Goal: Task Accomplishment & Management: Manage account settings

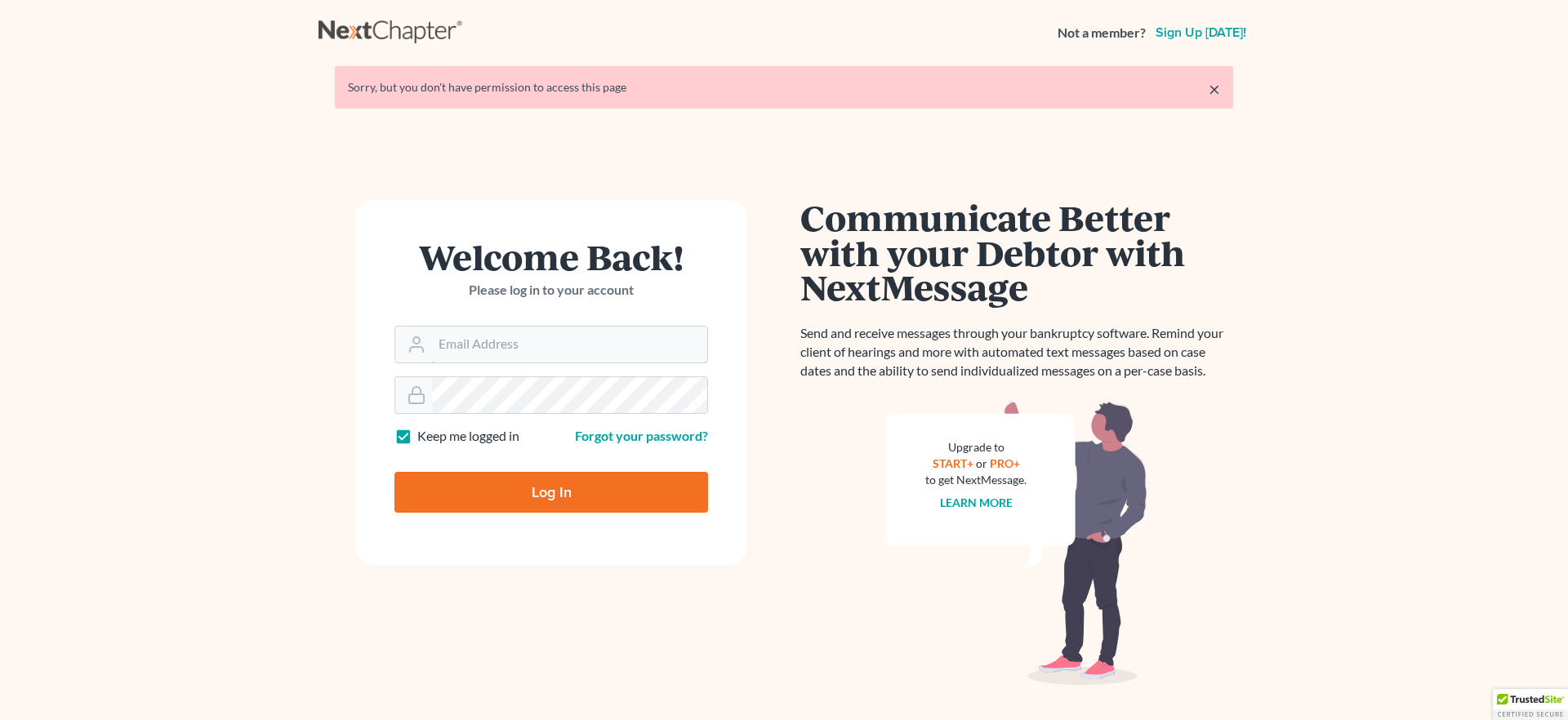
type input "[EMAIL_ADDRESS][DOMAIN_NAME]"
click at [560, 497] on input "Log In" at bounding box center [551, 492] width 314 height 41
type input "Thinking..."
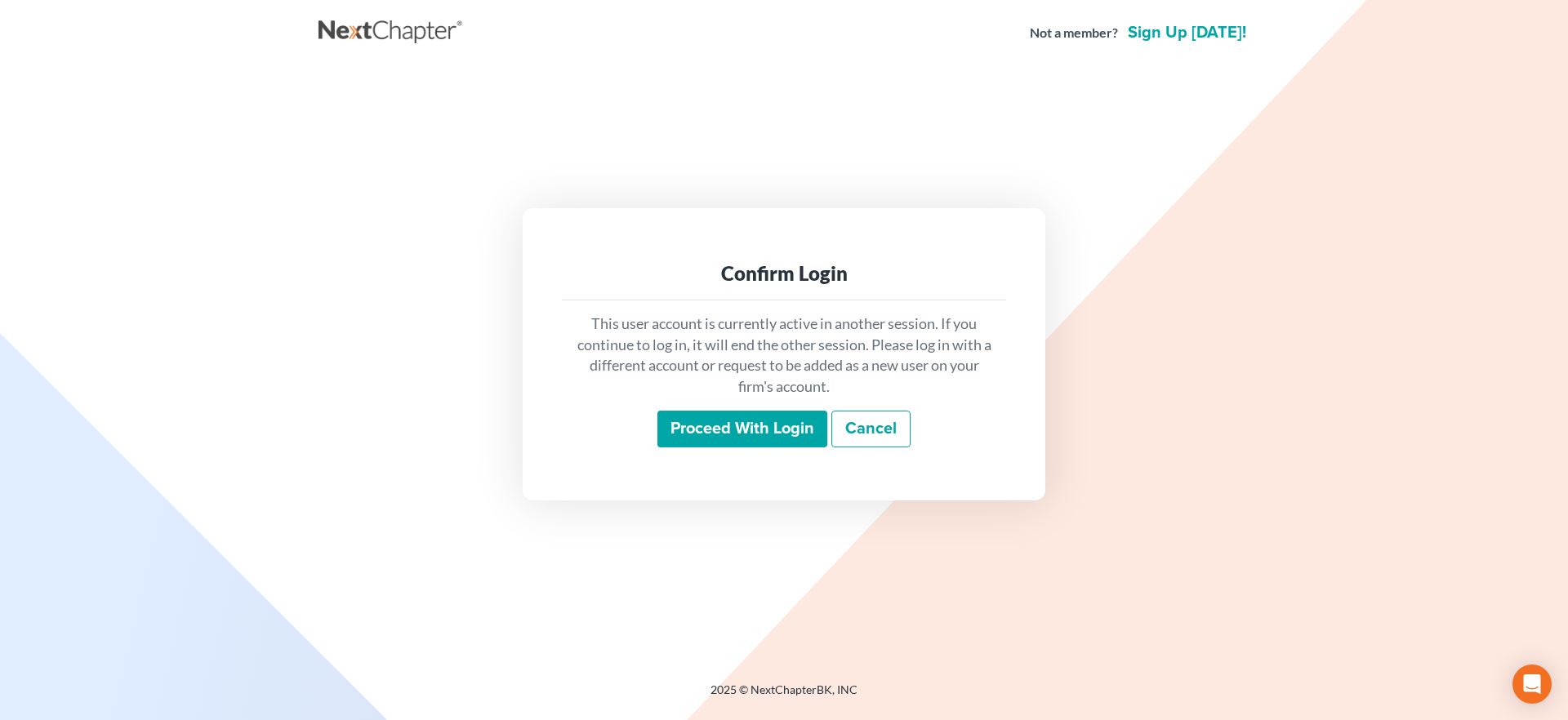
click at [701, 438] on input "Proceed with login" at bounding box center [742, 430] width 170 height 38
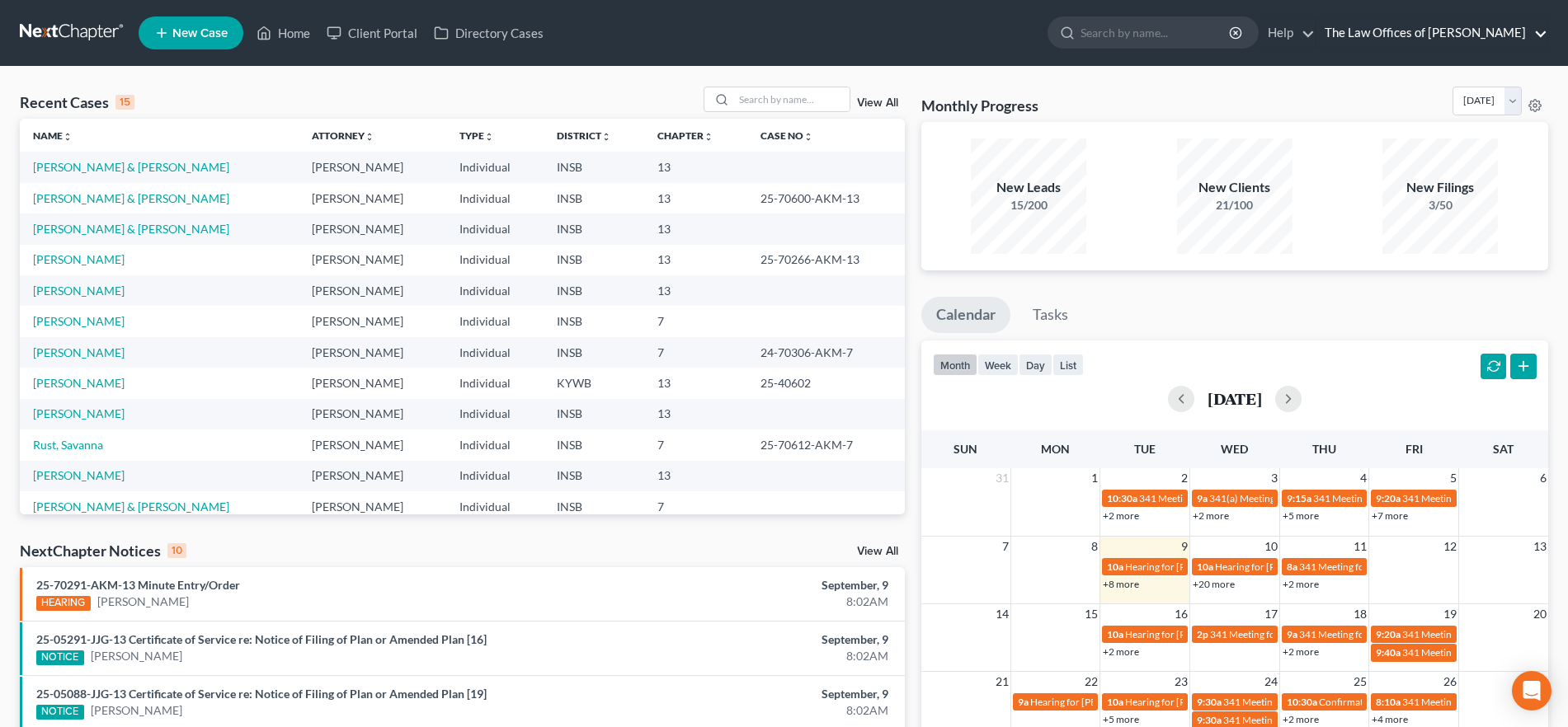
click at [1402, 34] on link "The Law Offices of [PERSON_NAME]" at bounding box center [1432, 33] width 231 height 30
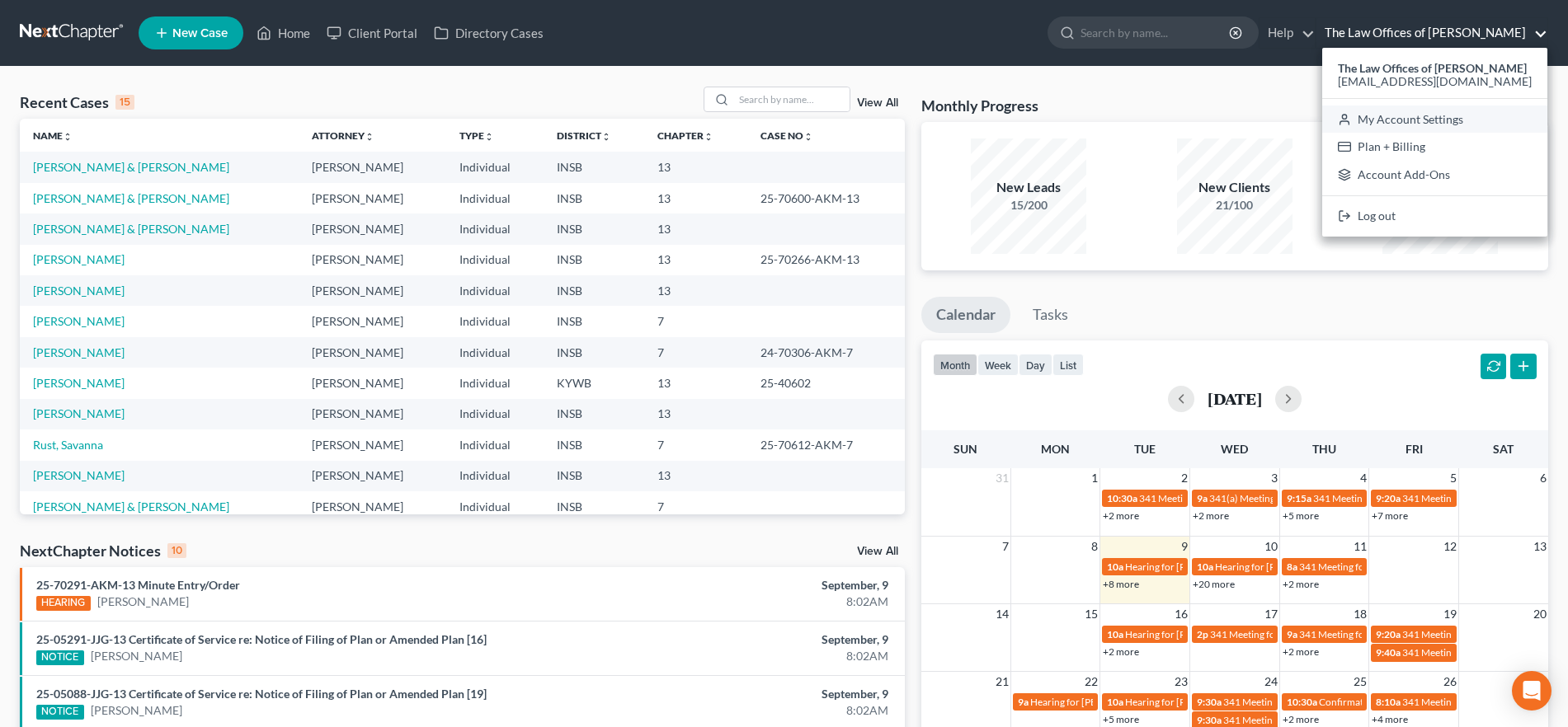
click at [1441, 110] on link "My Account Settings" at bounding box center [1435, 119] width 225 height 28
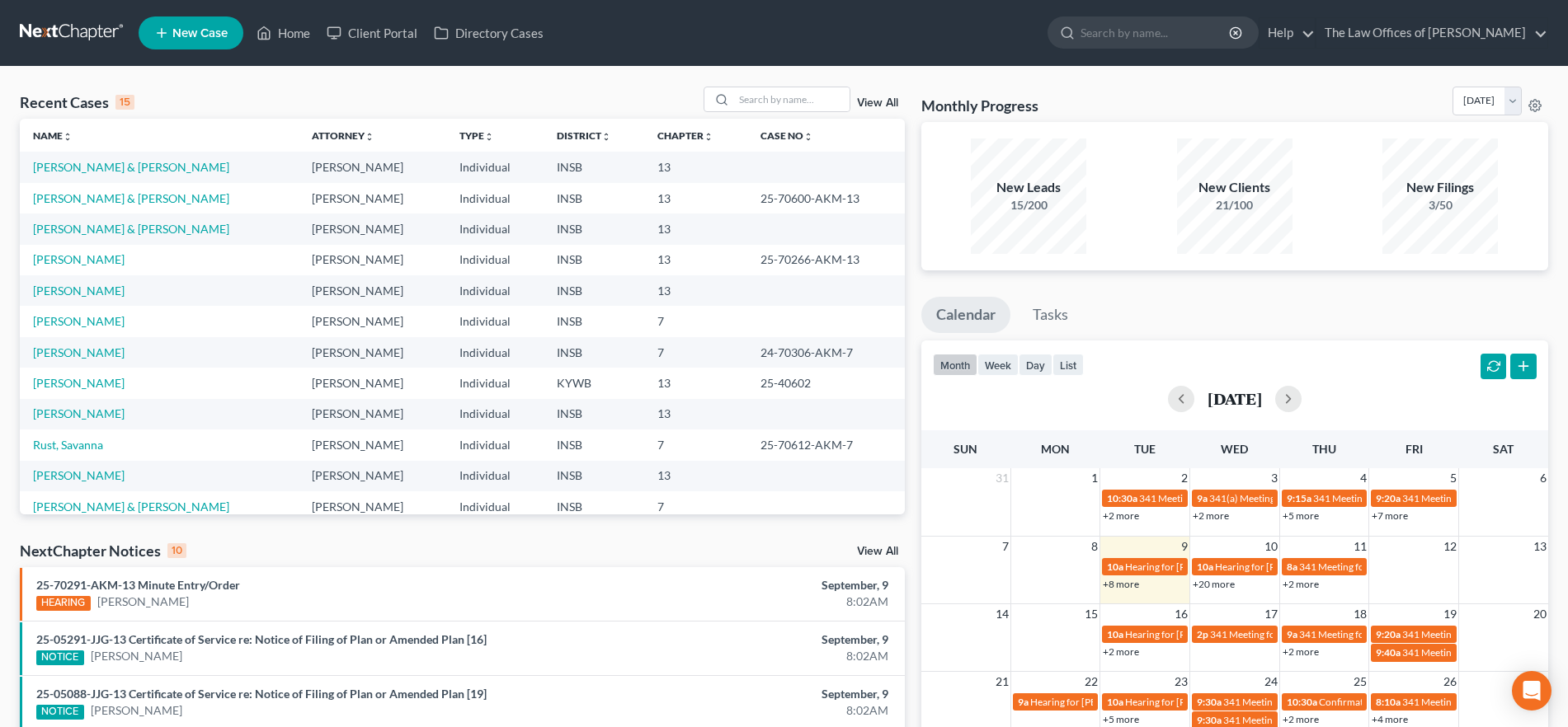
select select "28"
select select "23"
select select "15"
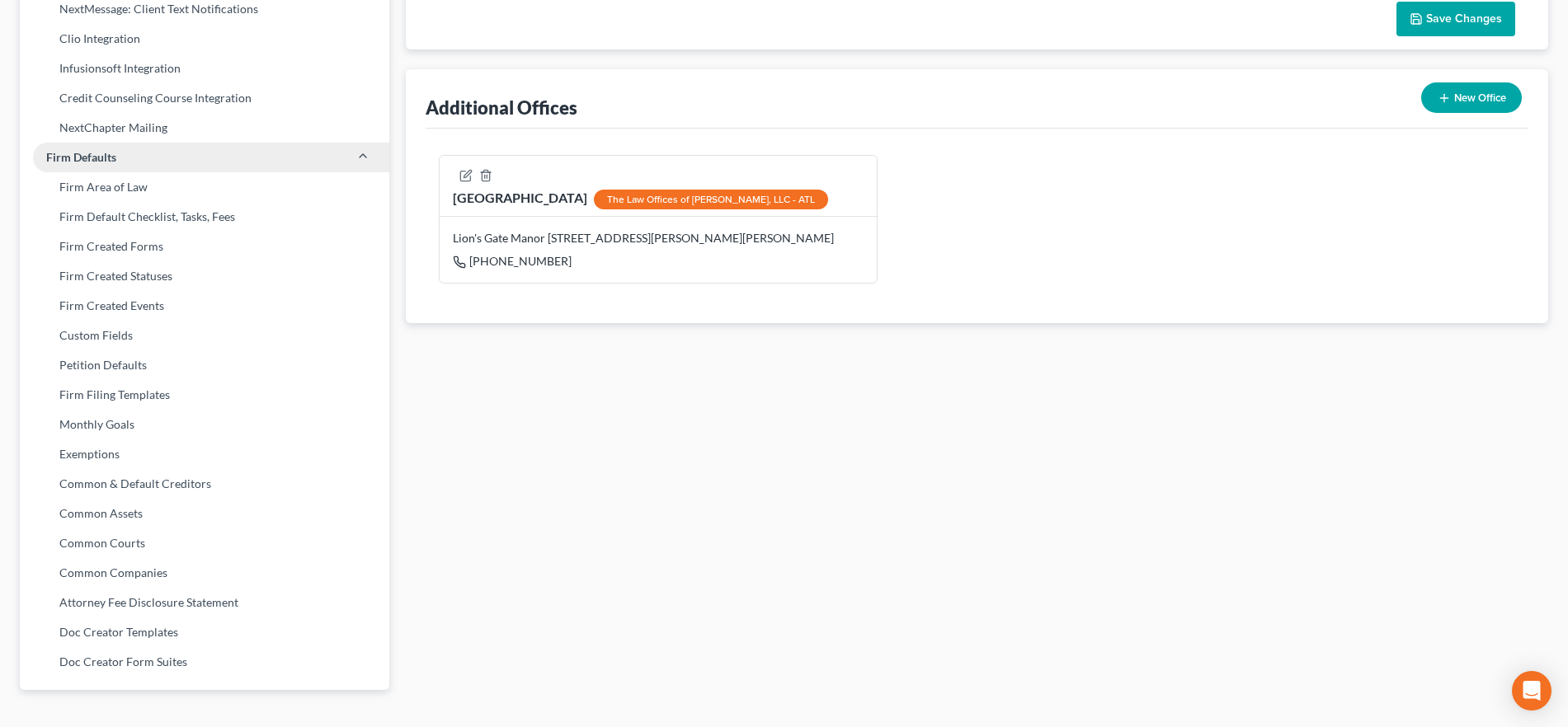
scroll to position [499, 0]
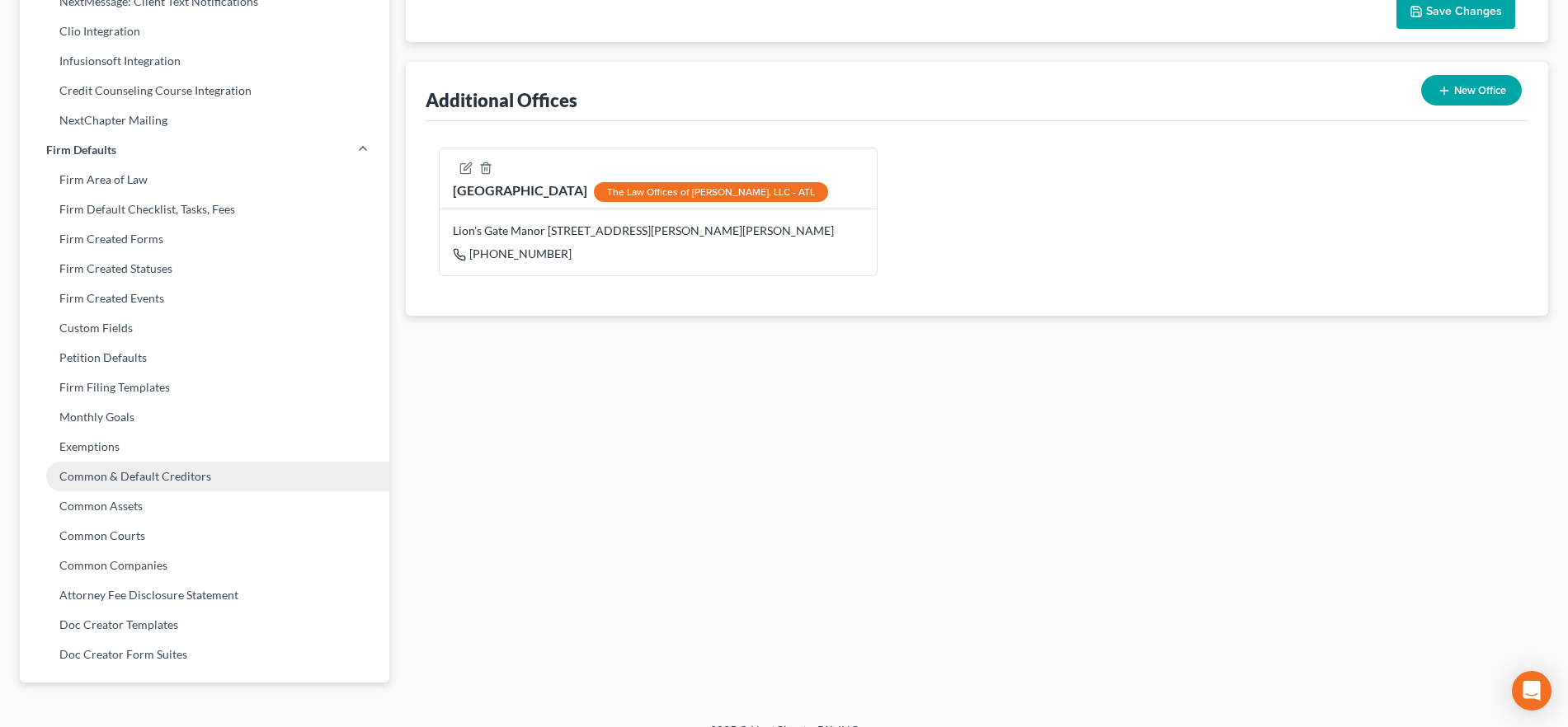
click at [252, 476] on link "Common & Default Creditors" at bounding box center [205, 476] width 370 height 30
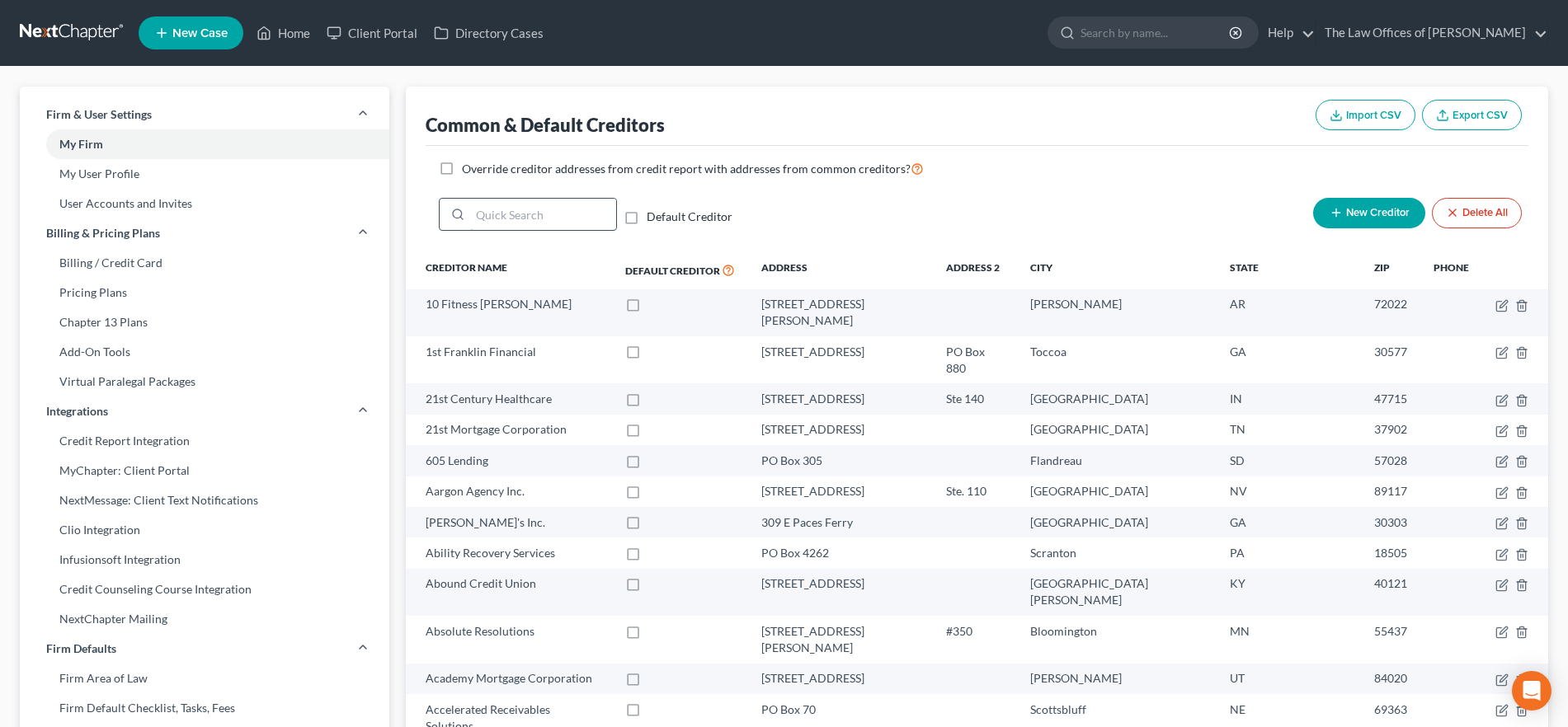
click at [510, 222] on input "search" at bounding box center [543, 214] width 146 height 32
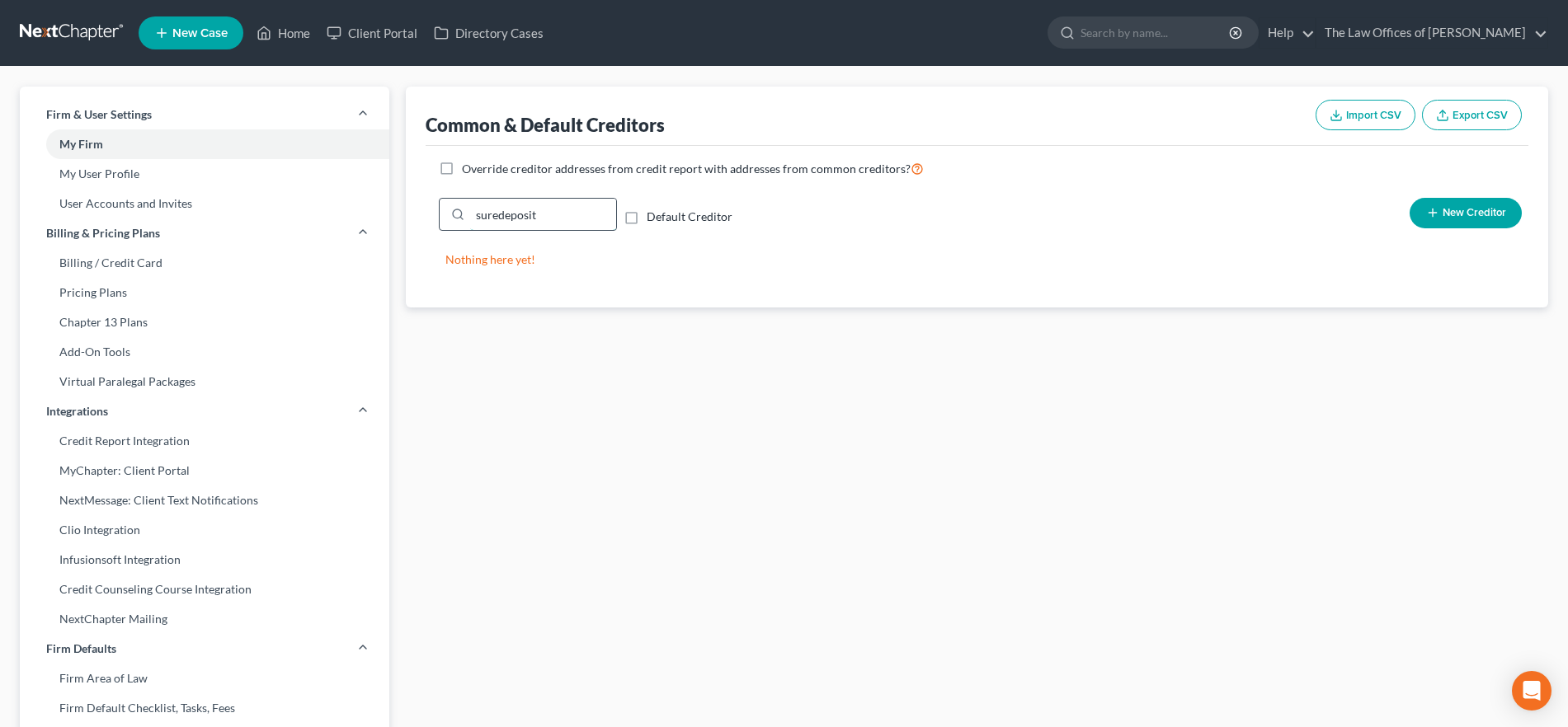
drag, startPoint x: 559, startPoint y: 218, endPoint x: 448, endPoint y: 216, distance: 111.0
click at [448, 216] on div "suredeposit" at bounding box center [528, 215] width 178 height 33
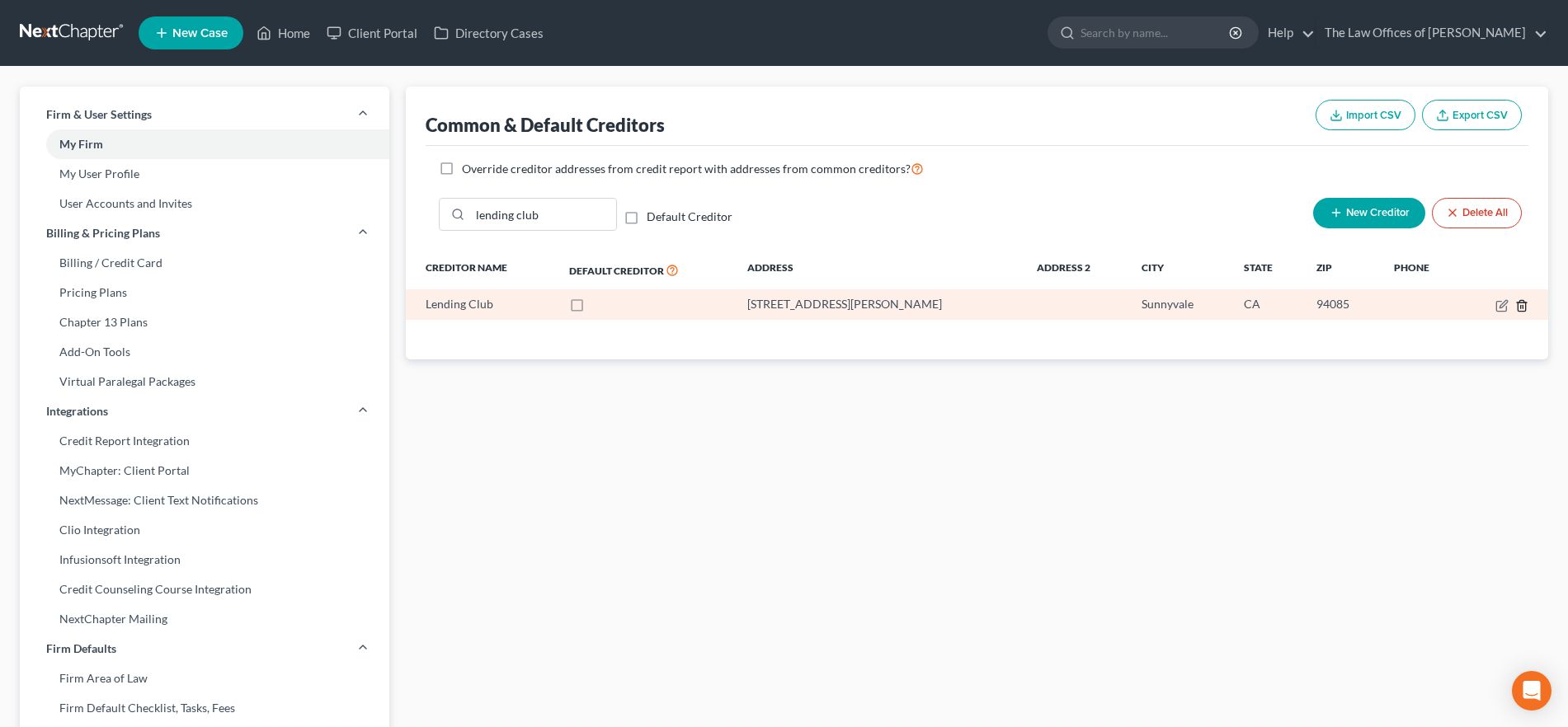
click at [1525, 305] on icon "button" at bounding box center [1522, 306] width 13 height 13
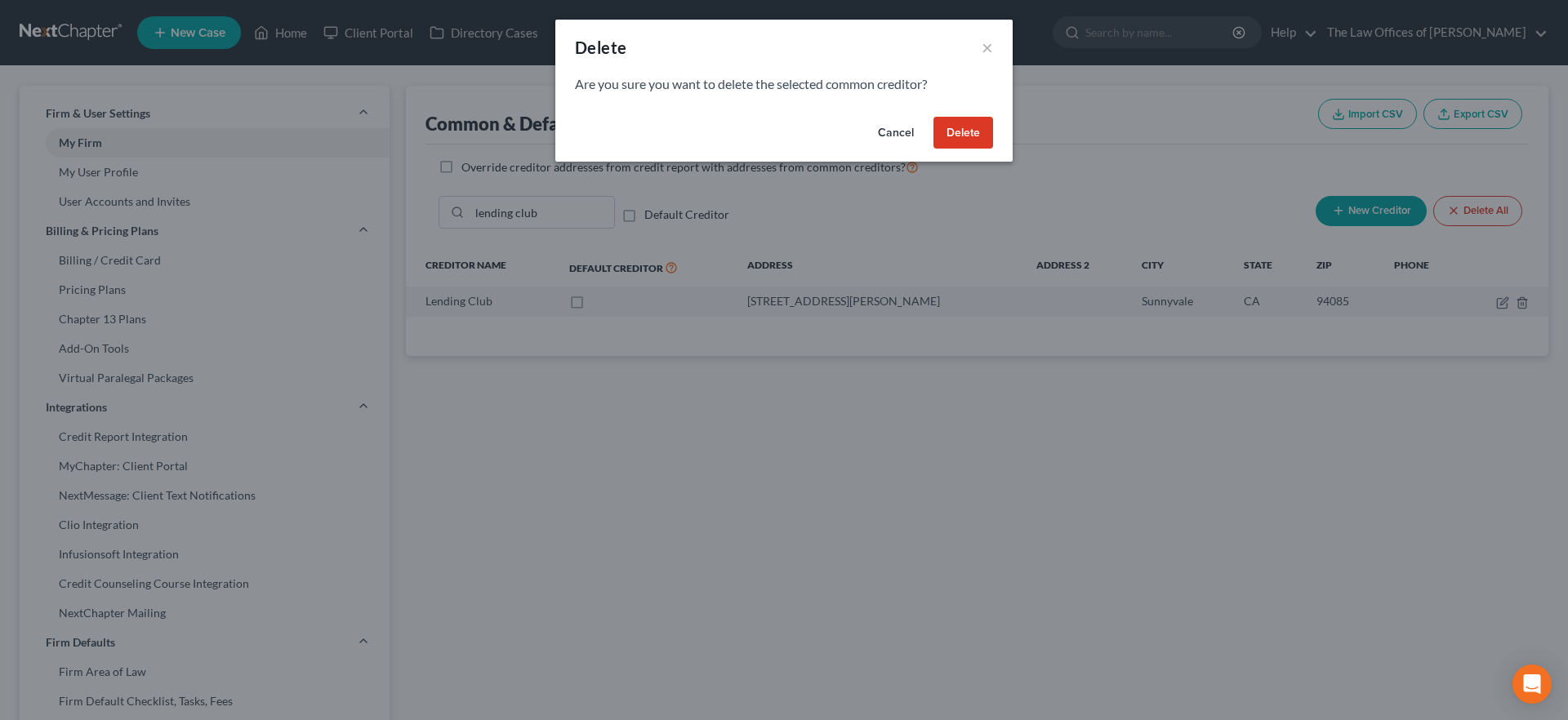
click at [941, 126] on button "Delete" at bounding box center [963, 133] width 60 height 32
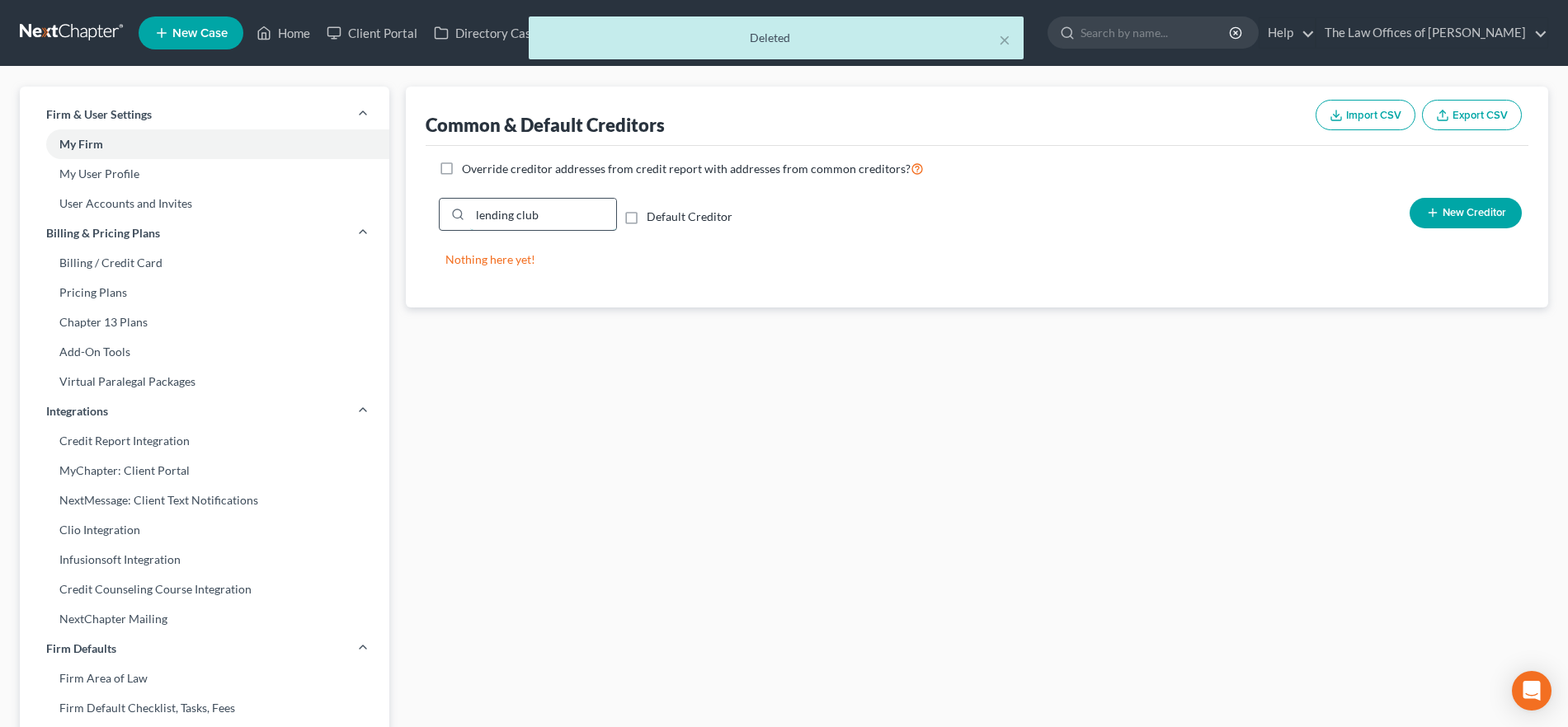
drag, startPoint x: 579, startPoint y: 207, endPoint x: 475, endPoint y: 199, distance: 104.3
click at [475, 199] on input "lending club" at bounding box center [543, 214] width 146 height 32
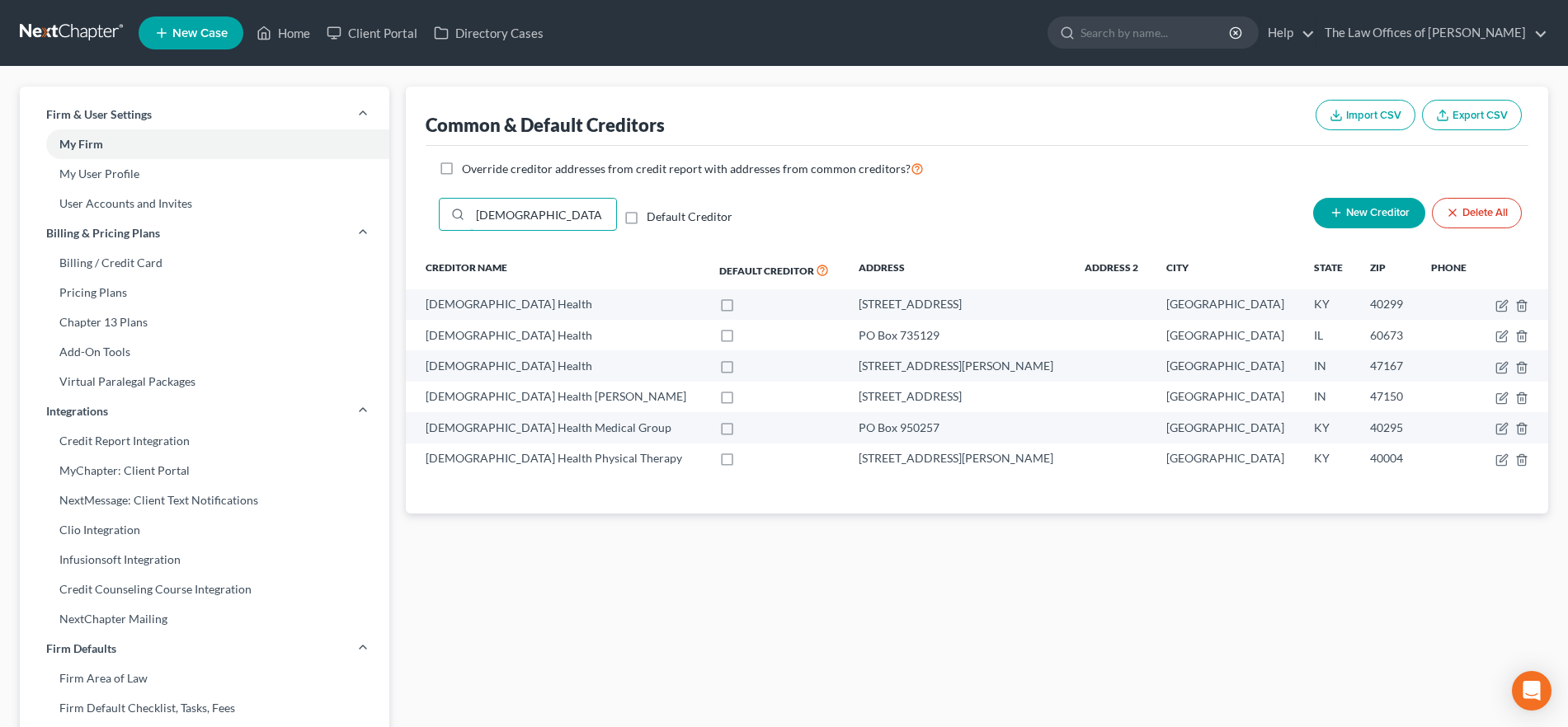
drag, startPoint x: 595, startPoint y: 214, endPoint x: 398, endPoint y: 202, distance: 197.4
click at [389, 202] on div "Firm & User Settings My Firm My User Profile User Accounts and Invites Billing …" at bounding box center [784, 644] width 1545 height 1115
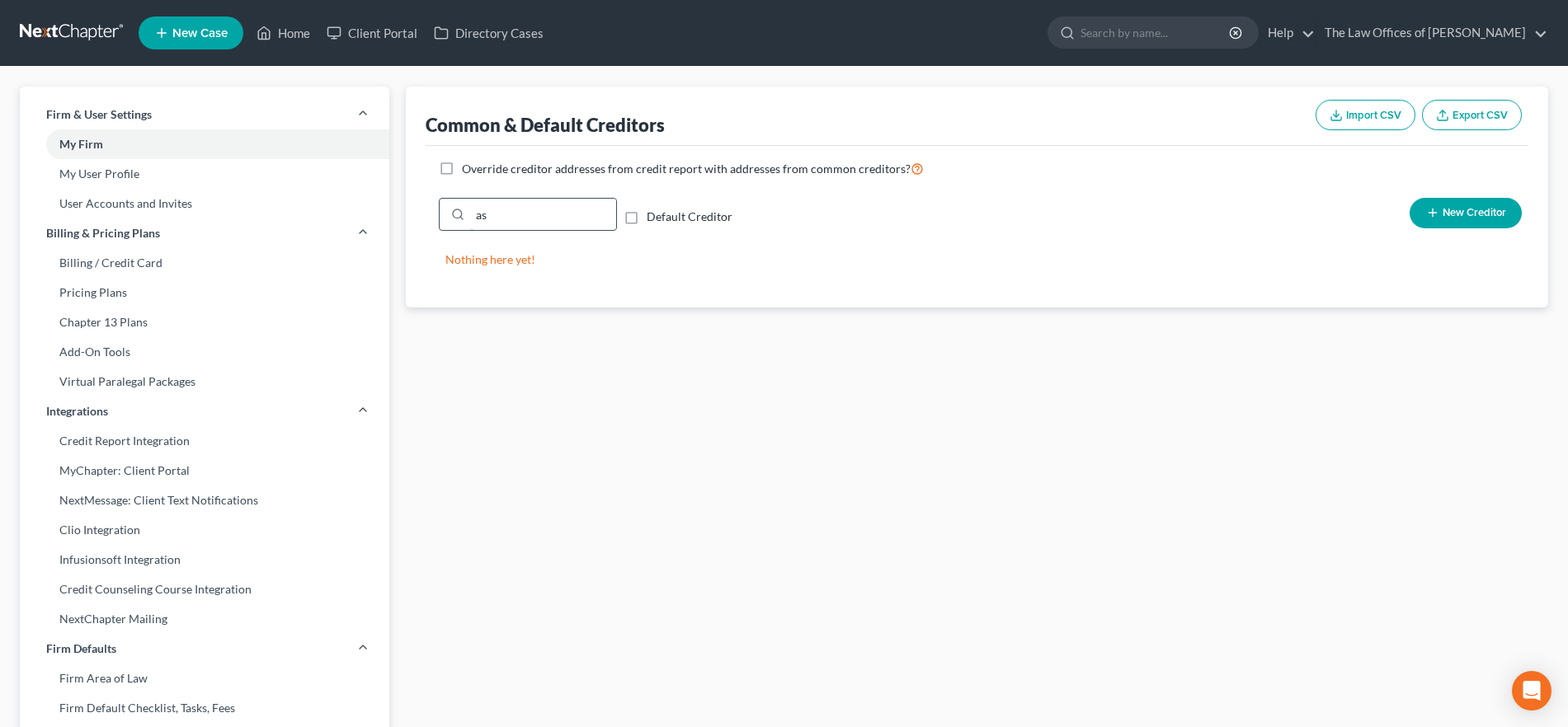
type input "a"
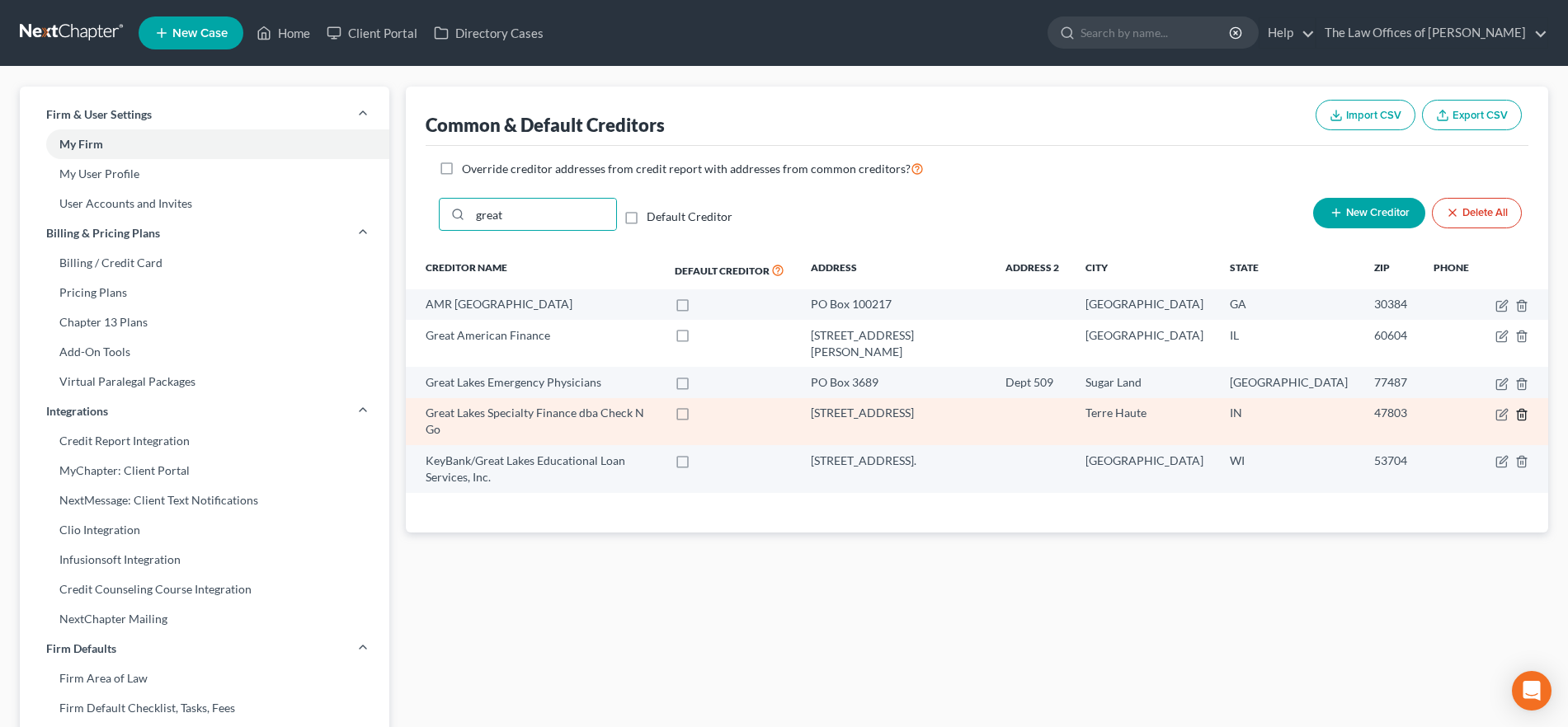
click at [1521, 408] on icon "button" at bounding box center [1522, 415] width 13 height 13
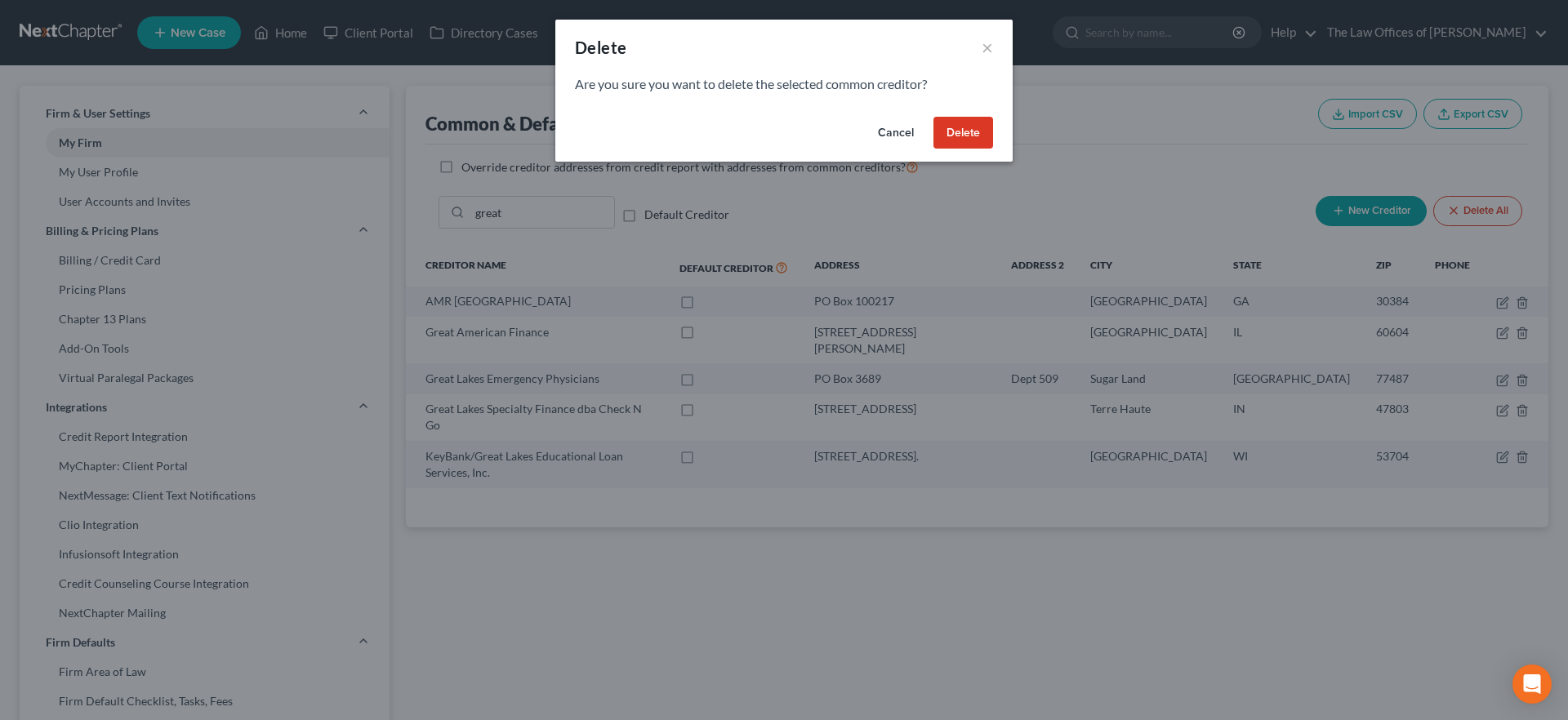
click at [976, 126] on button "Delete" at bounding box center [963, 133] width 60 height 32
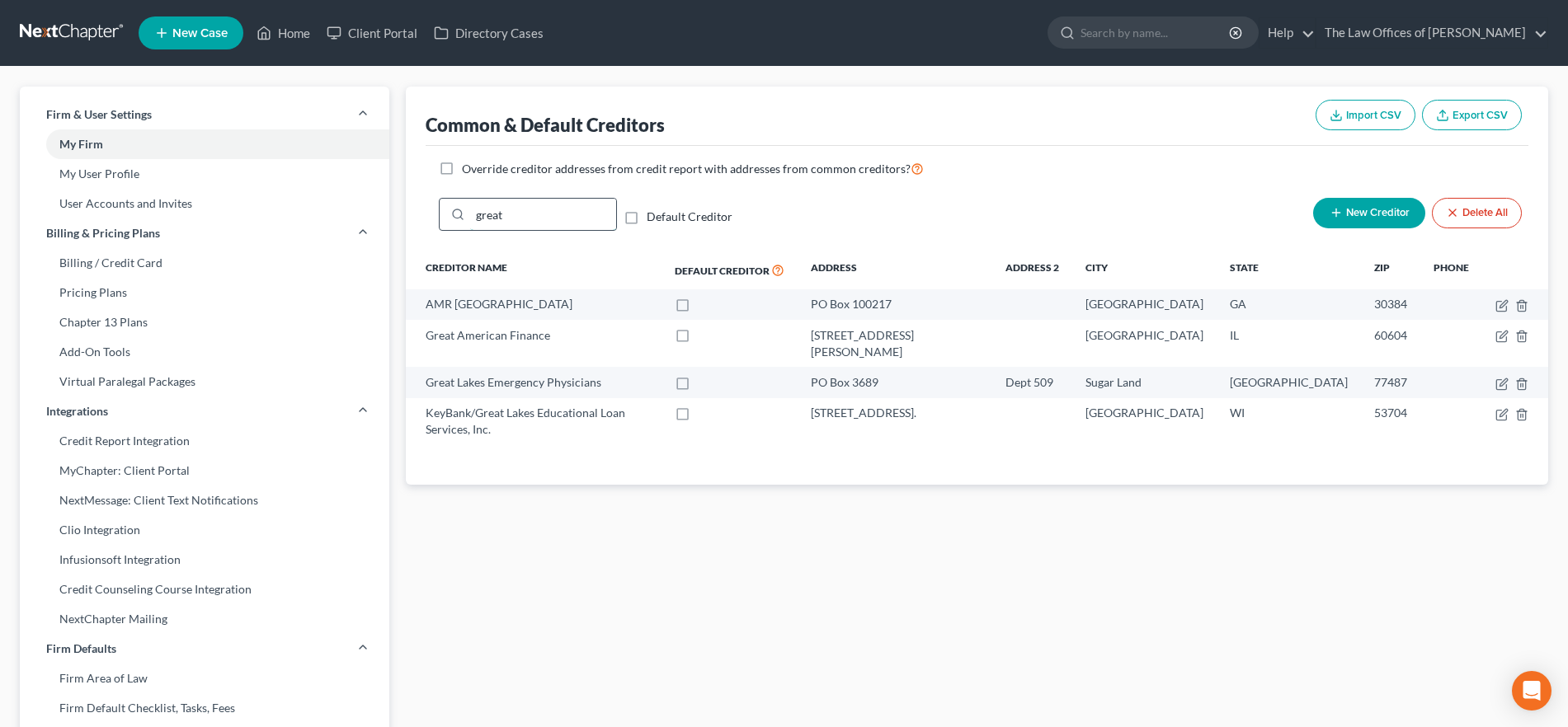
drag, startPoint x: 511, startPoint y: 216, endPoint x: 466, endPoint y: 218, distance: 45.0
click at [466, 218] on div "great" at bounding box center [528, 215] width 178 height 33
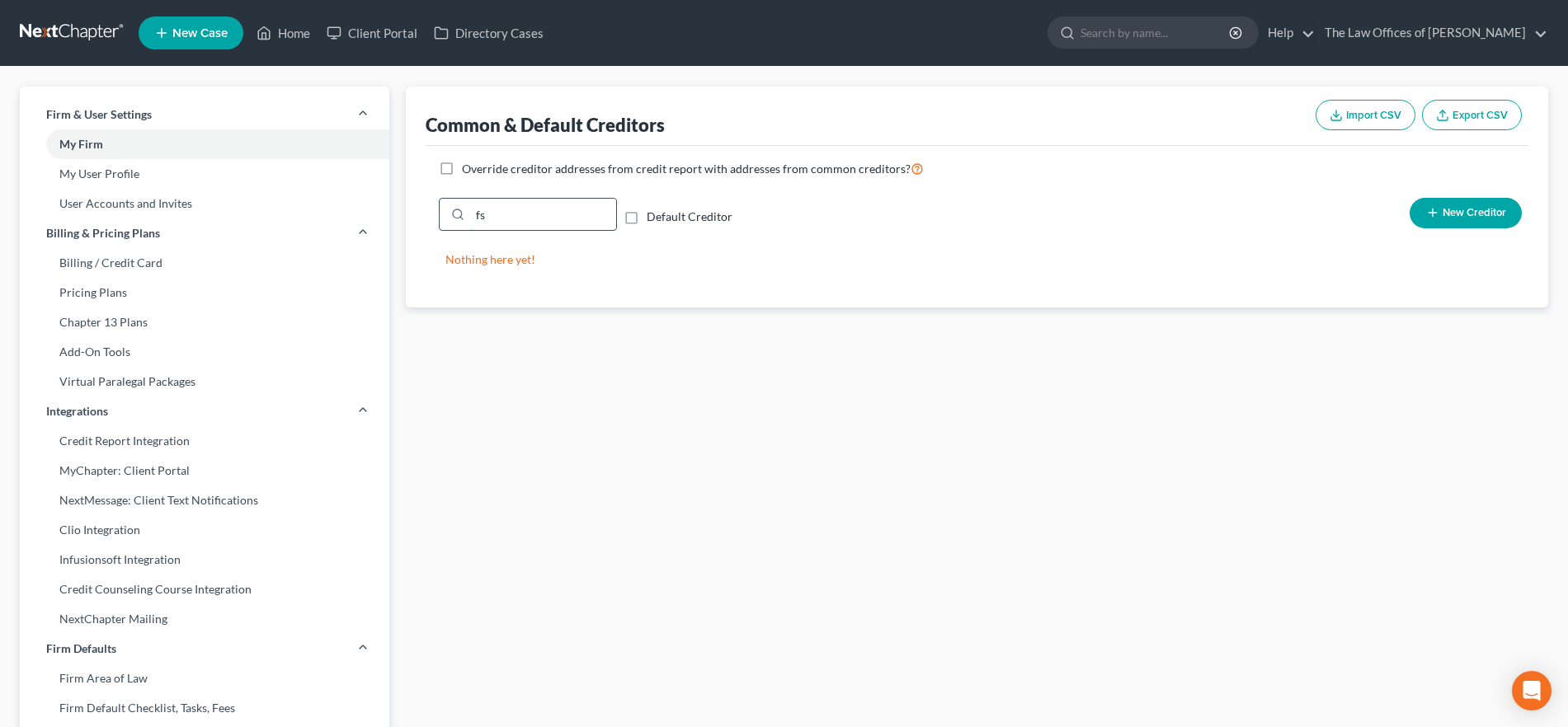
type input "f"
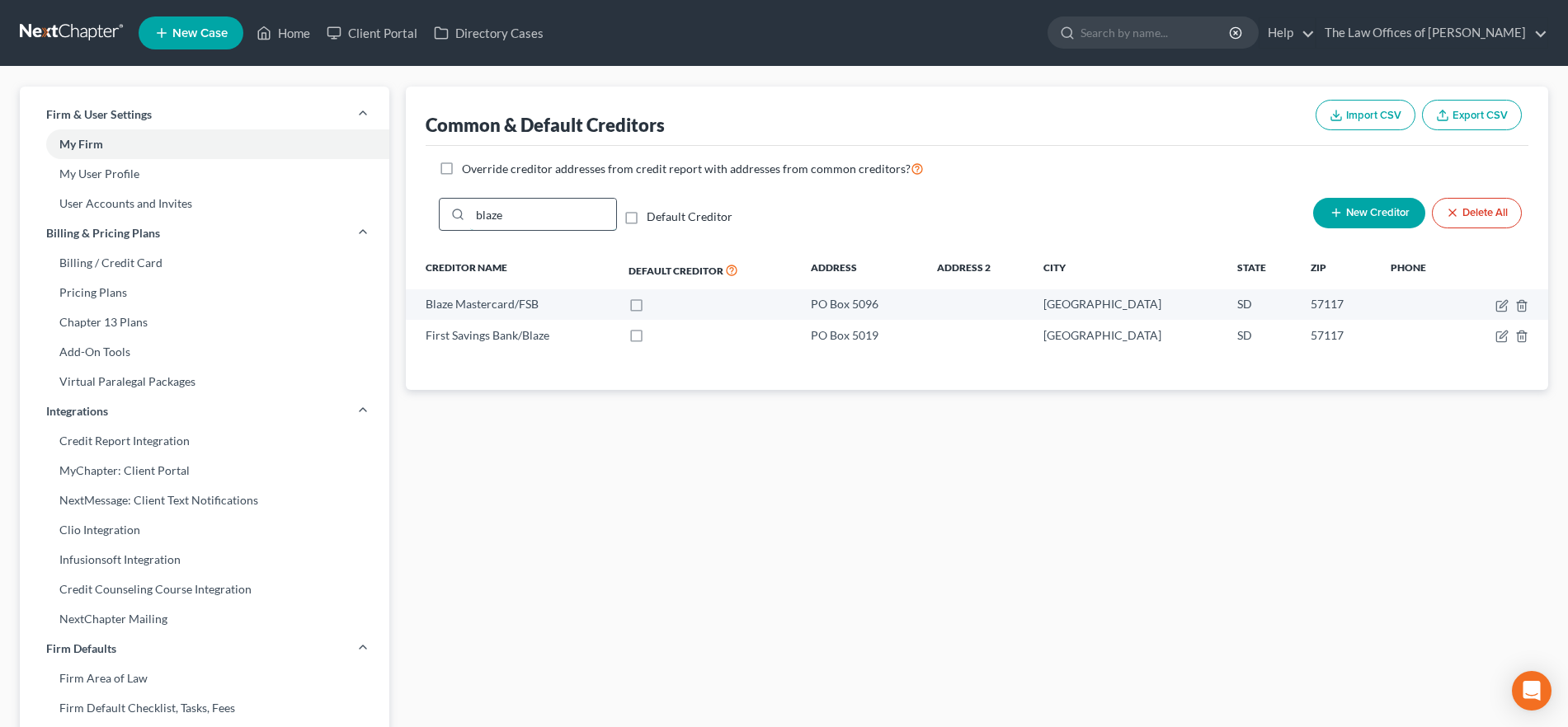
drag, startPoint x: 503, startPoint y: 216, endPoint x: 444, endPoint y: 210, distance: 59.3
click at [444, 210] on div "blaze" at bounding box center [528, 215] width 178 height 33
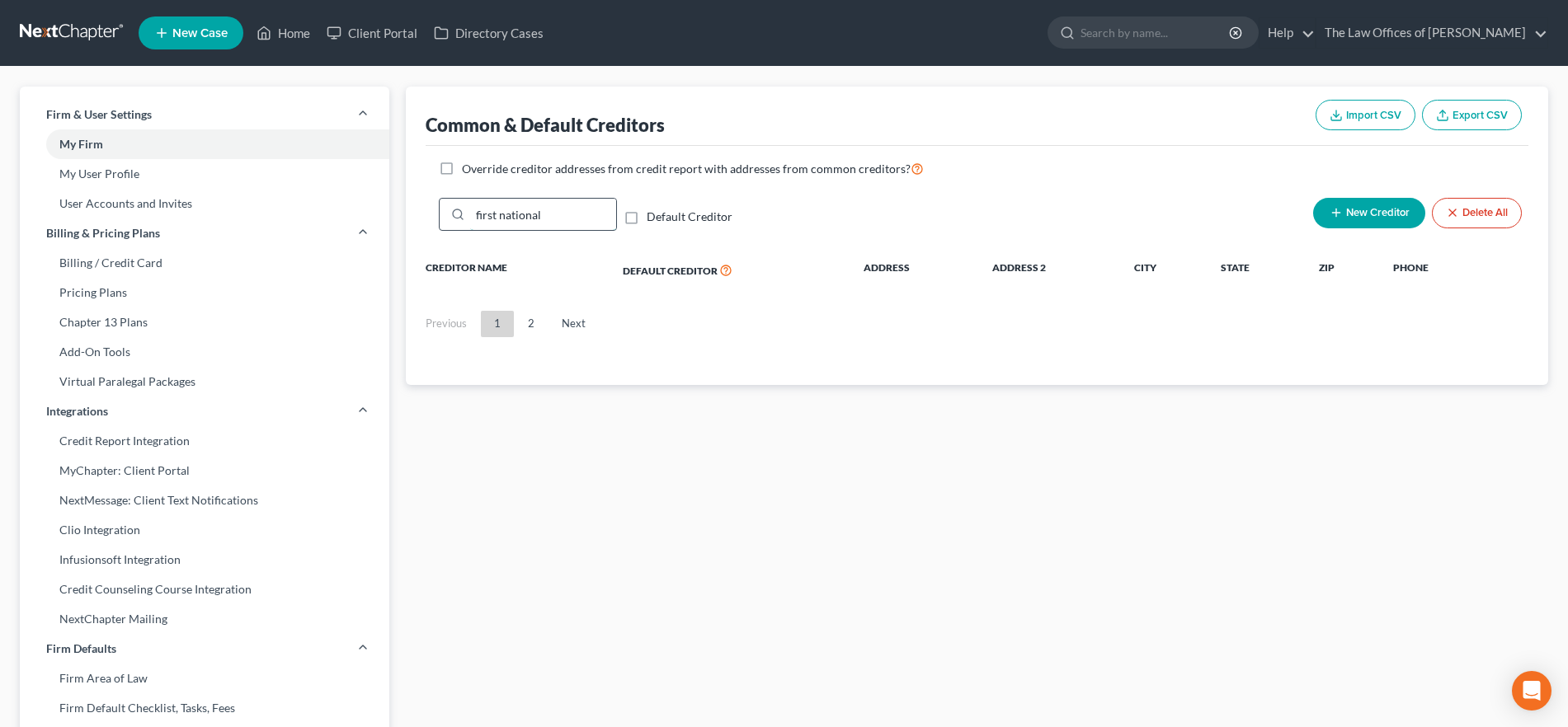
type input "first national"
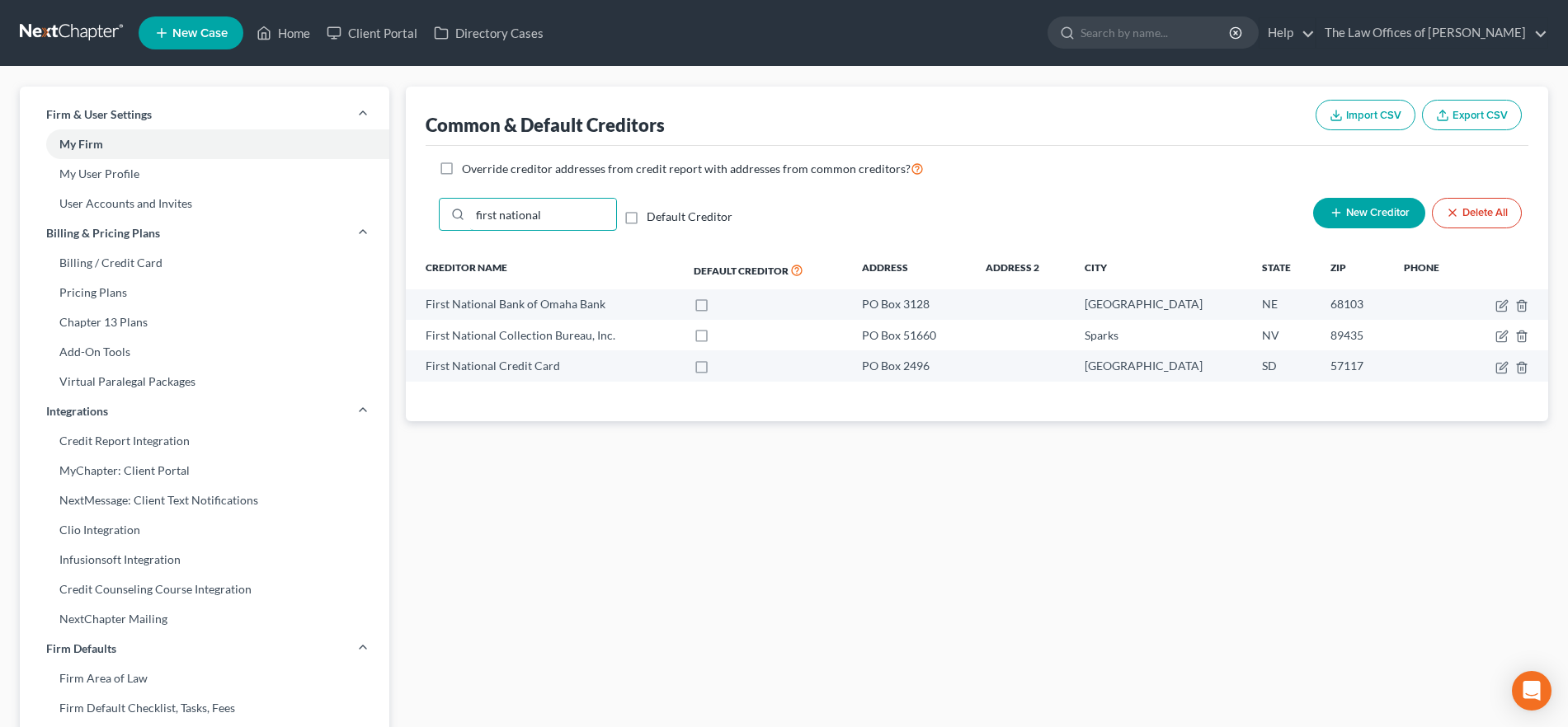
drag, startPoint x: 548, startPoint y: 210, endPoint x: 401, endPoint y: 210, distance: 147.0
click at [403, 210] on div "Common & Default Creditors Import CSV Export CSV Override creditor addresses fr…" at bounding box center [977, 644] width 1159 height 1115
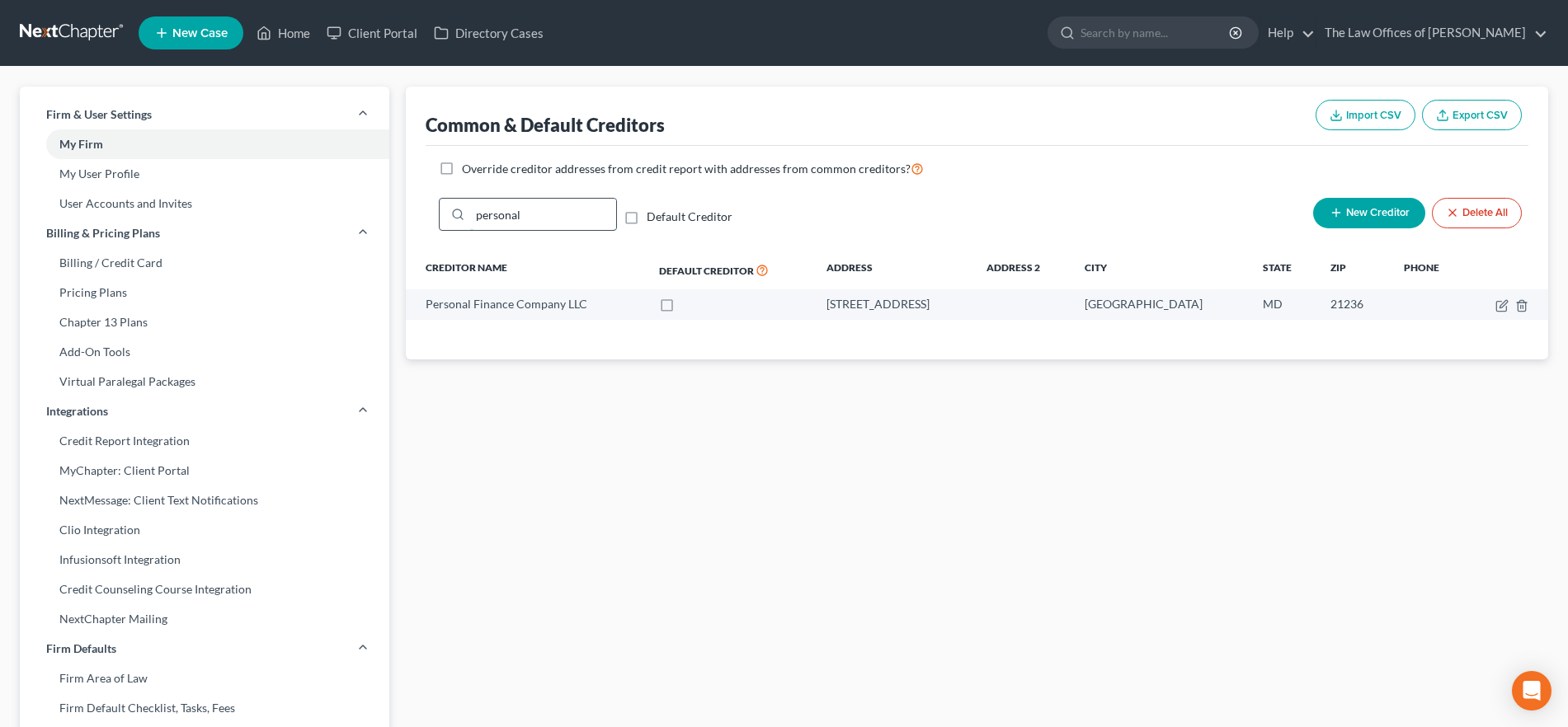
drag, startPoint x: 535, startPoint y: 221, endPoint x: 451, endPoint y: 219, distance: 84.0
click at [451, 219] on div "personal" at bounding box center [528, 215] width 178 height 33
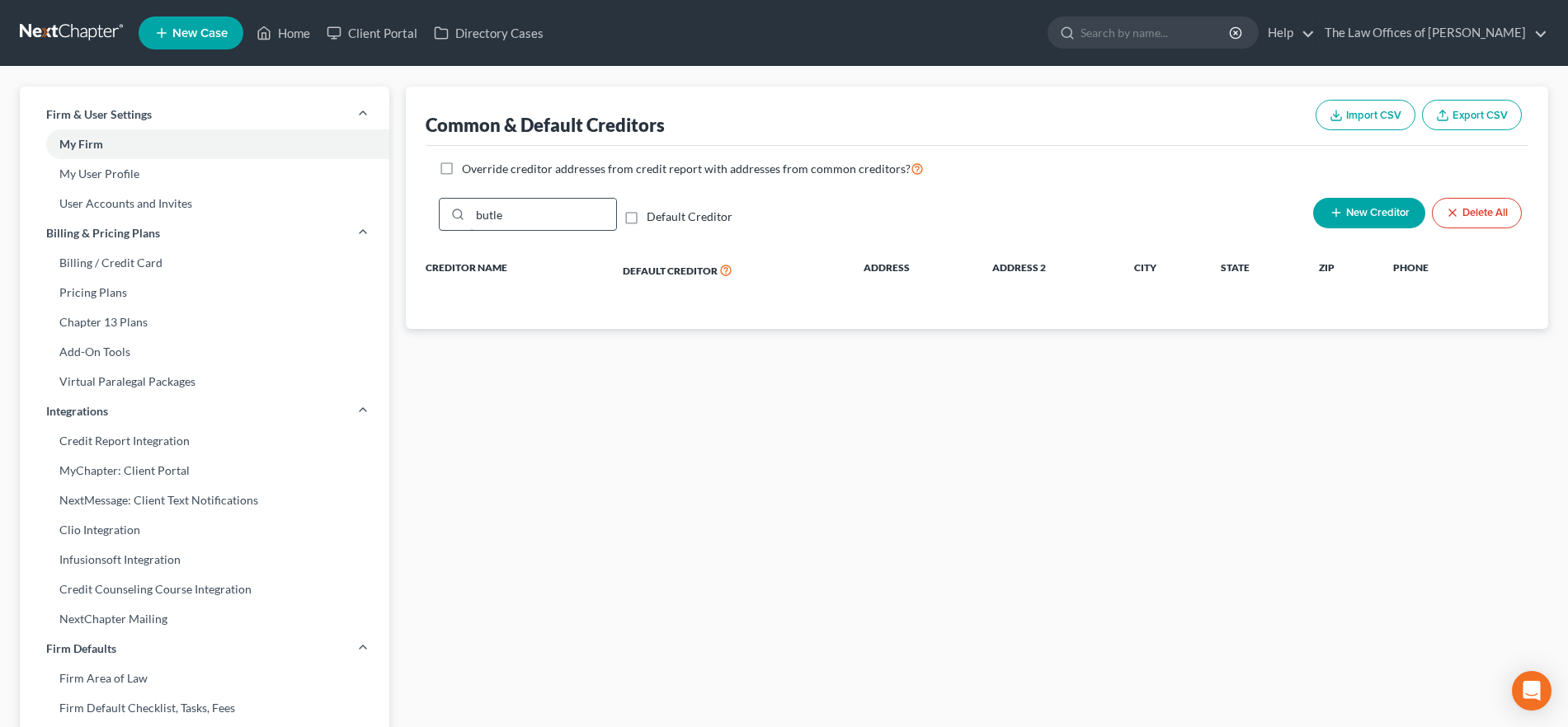
type input "[PERSON_NAME]"
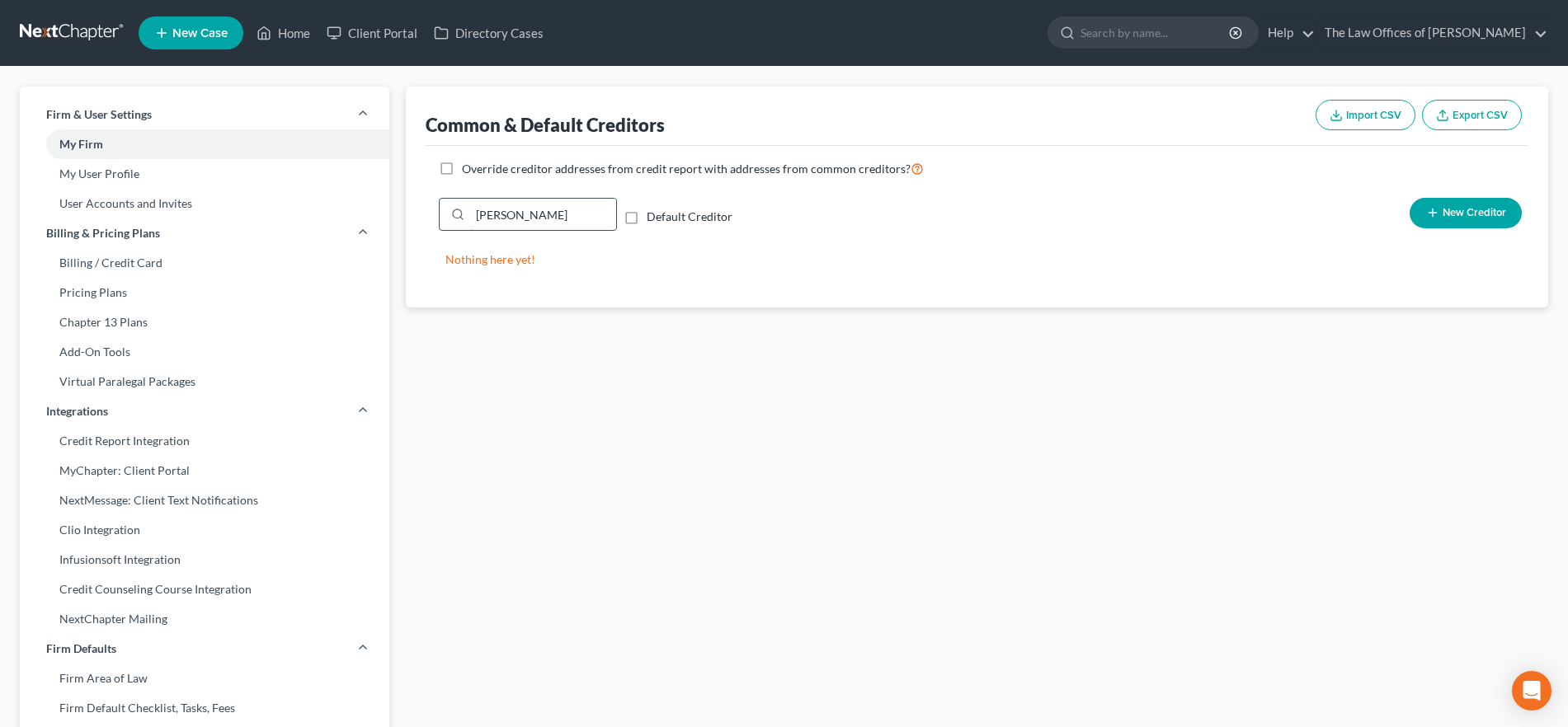
drag, startPoint x: 559, startPoint y: 216, endPoint x: 488, endPoint y: 228, distance: 72.0
click at [418, 228] on div "Common & Default Creditors Import CSV Export CSV Override creditor addresses fr…" at bounding box center [977, 196] width 1142 height 221
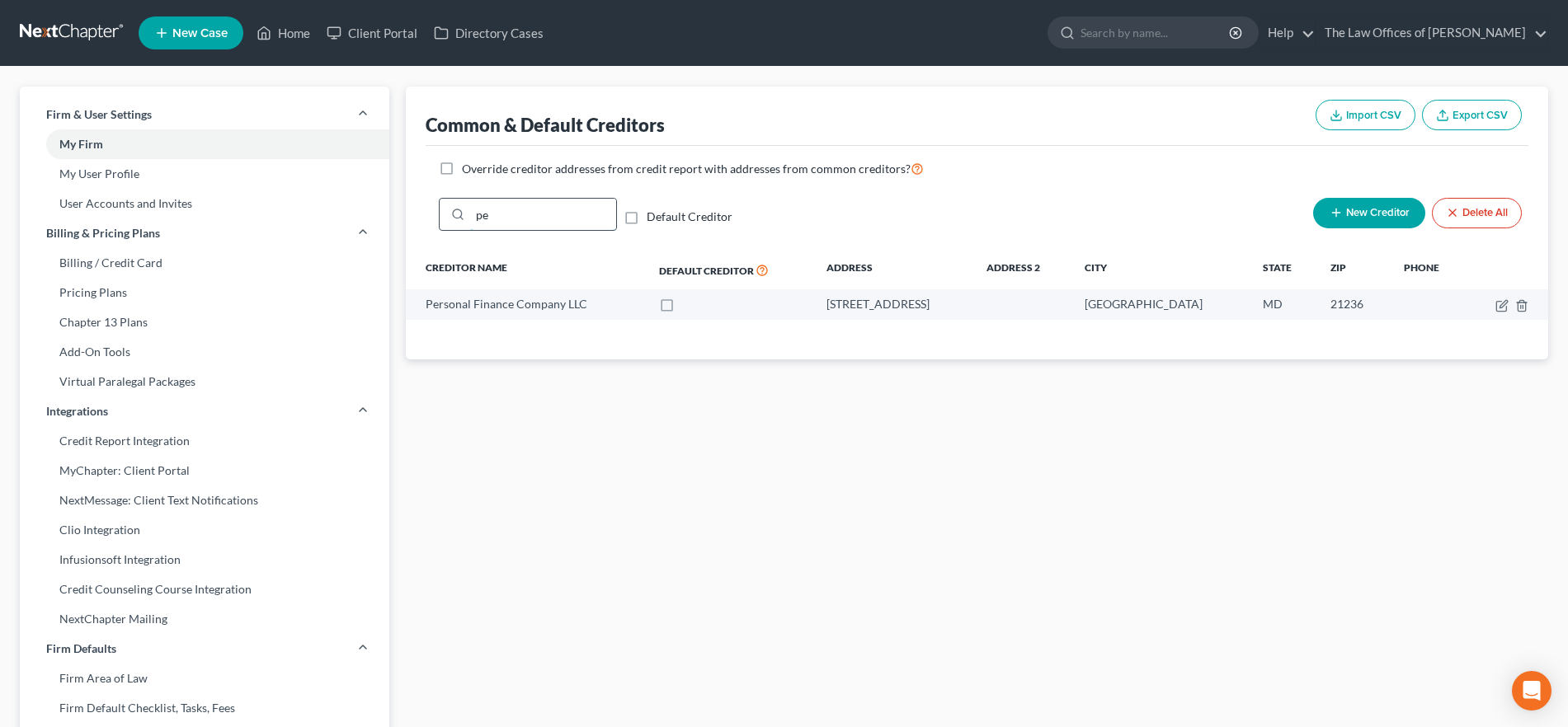
type input "p"
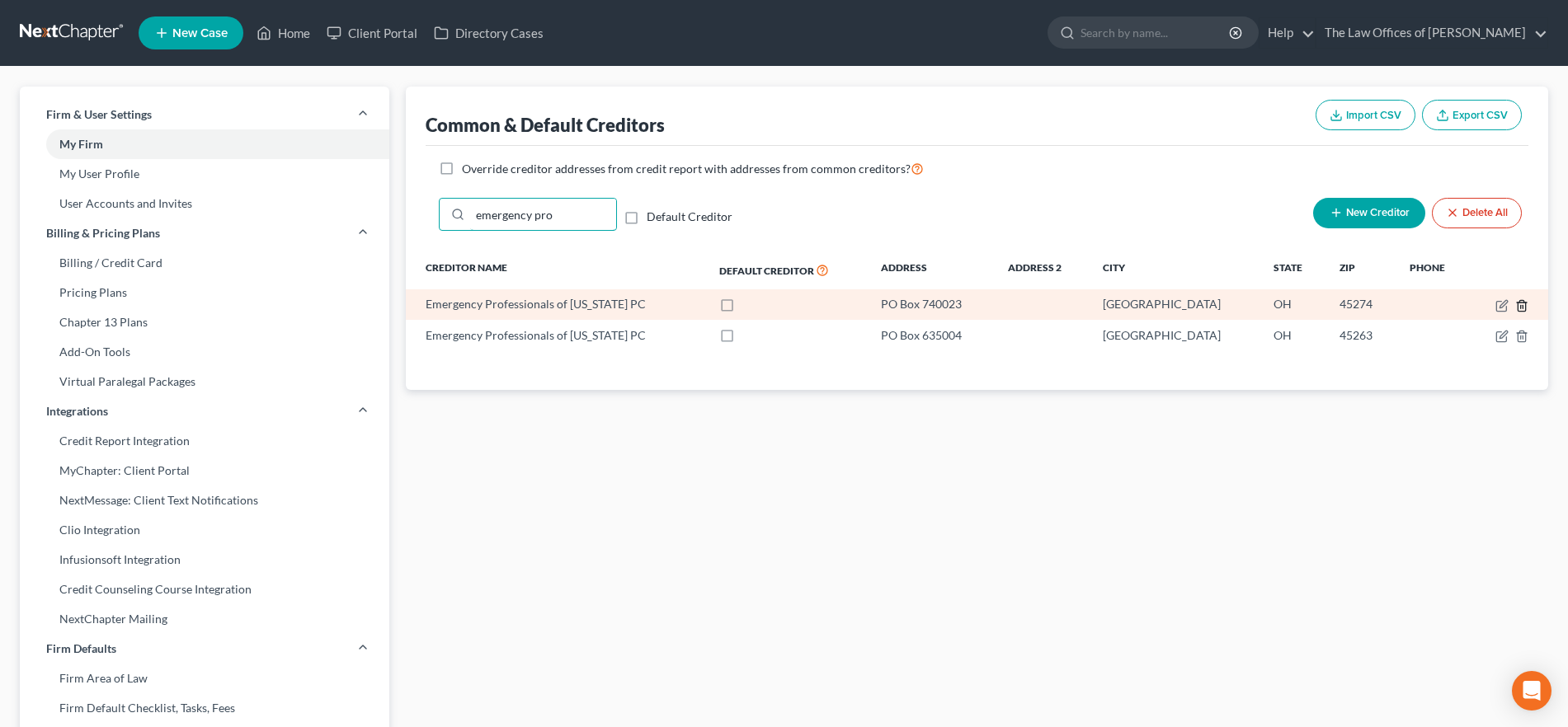
type input "emergency pro"
click at [1524, 305] on icon "button" at bounding box center [1522, 306] width 13 height 13
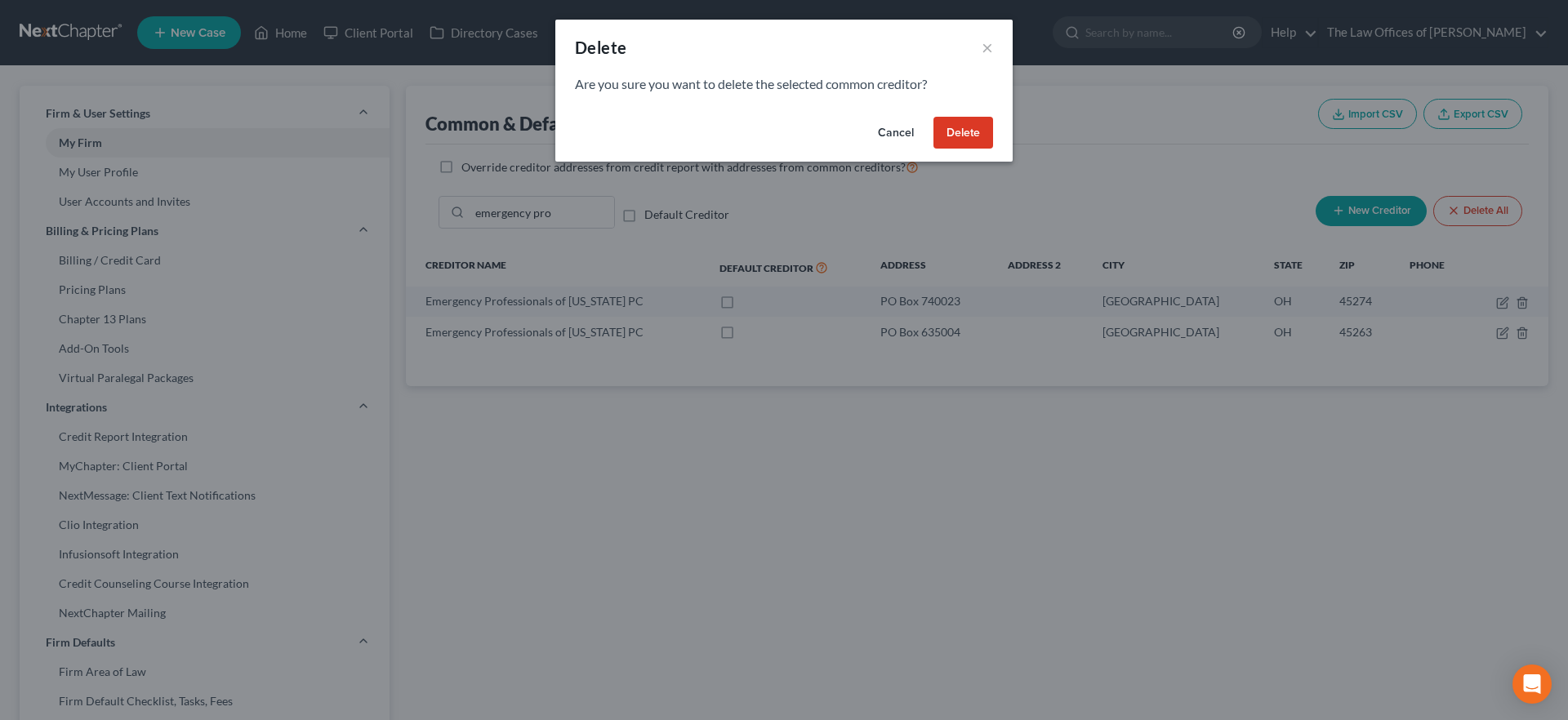
click at [876, 133] on button "Cancel" at bounding box center [895, 133] width 62 height 32
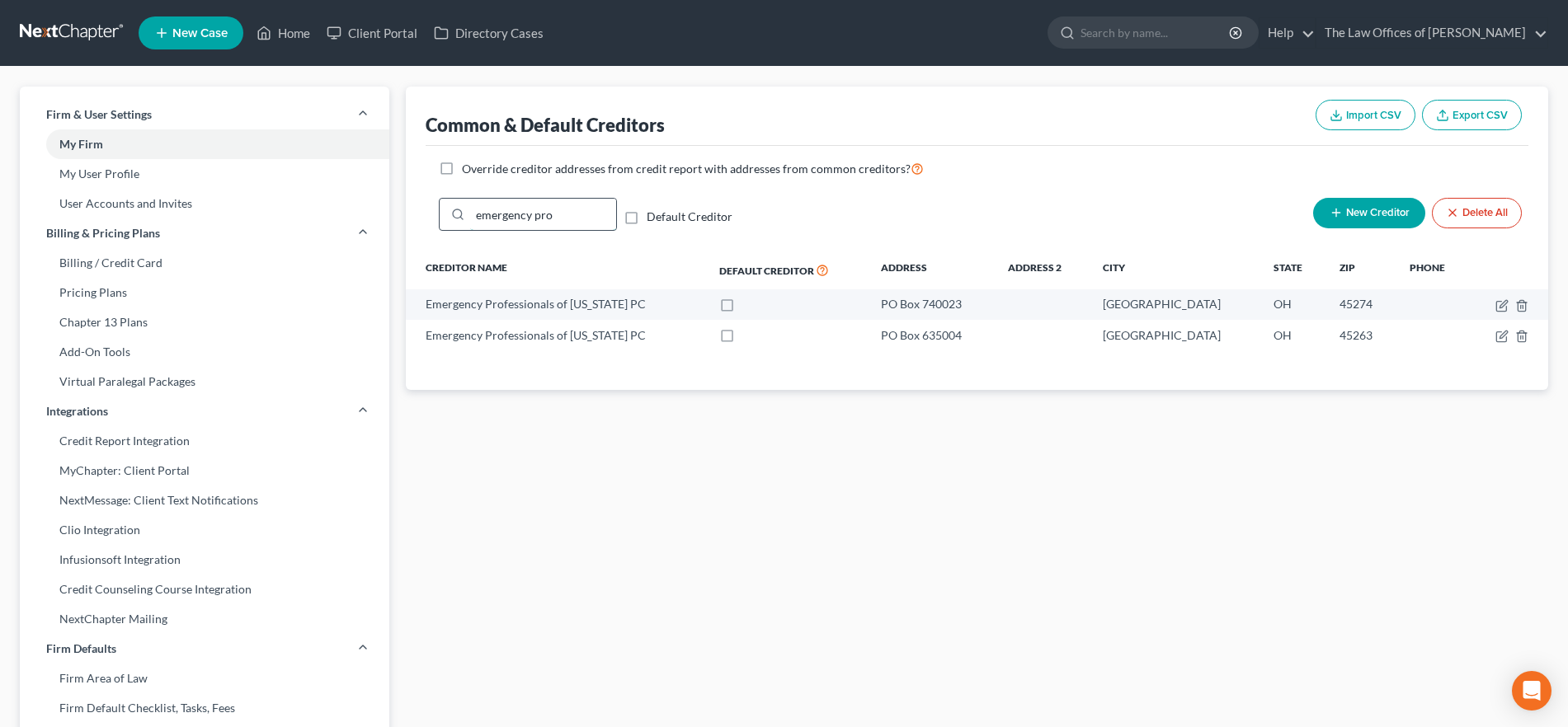
drag, startPoint x: 582, startPoint y: 216, endPoint x: 467, endPoint y: 216, distance: 115.0
click at [467, 216] on div "emergency pro" at bounding box center [528, 215] width 178 height 33
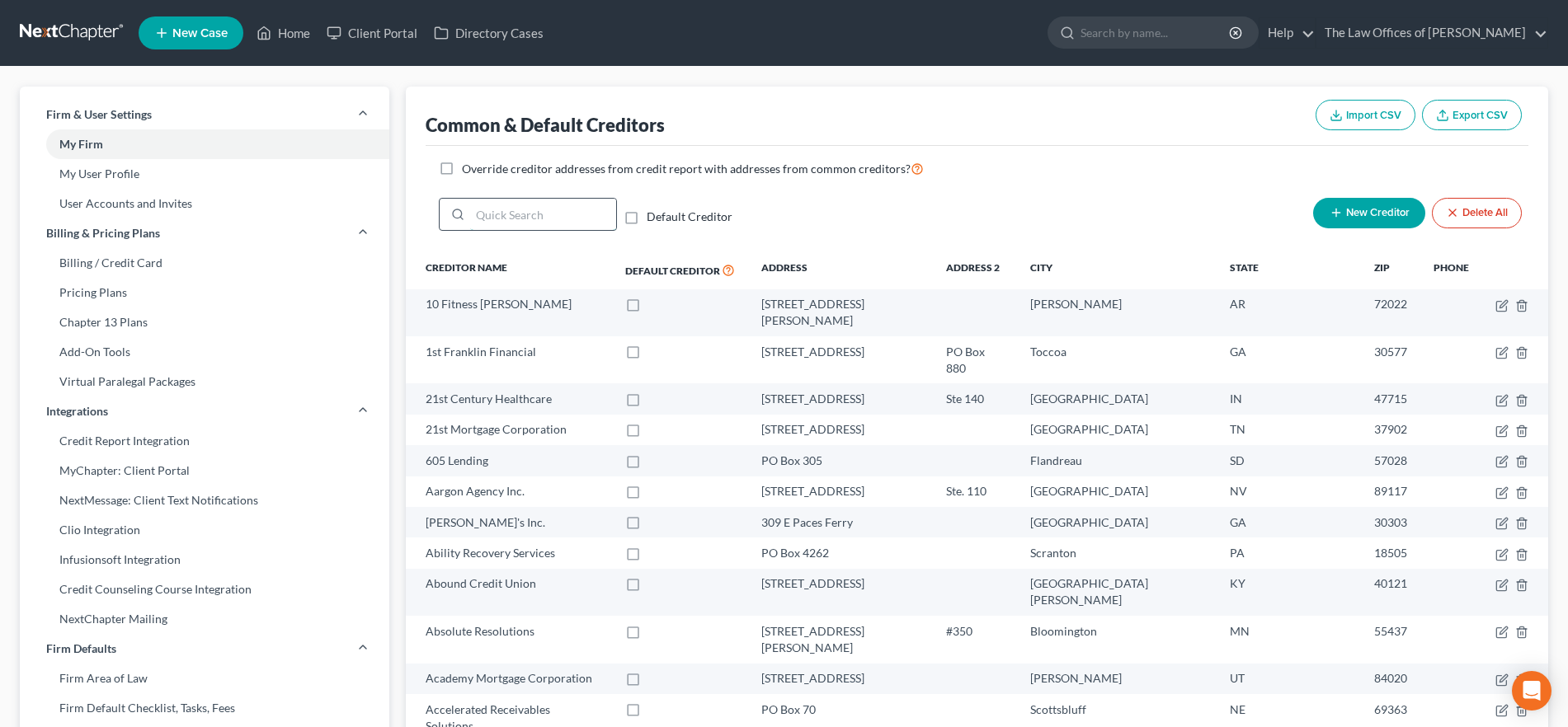
click at [574, 217] on input "search" at bounding box center [543, 214] width 146 height 32
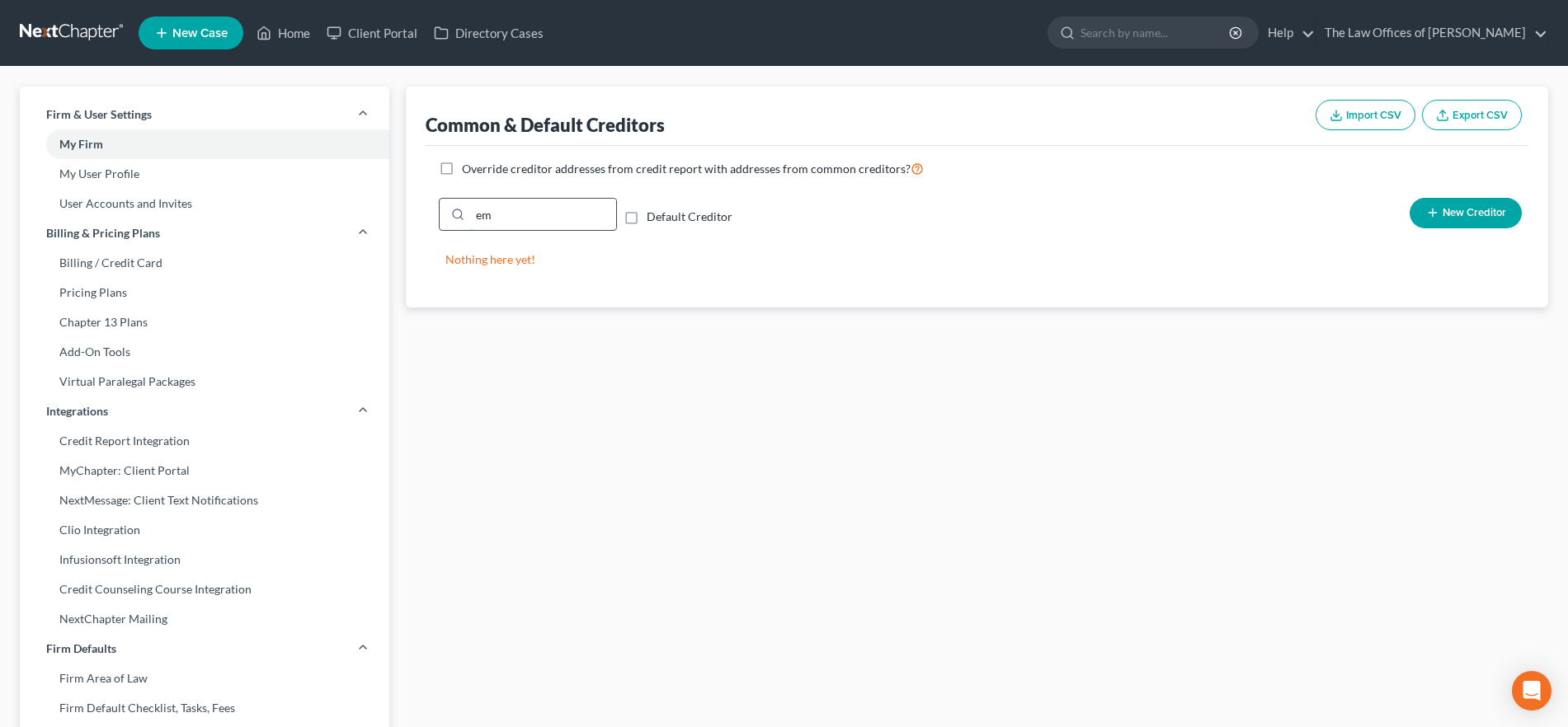
type input "e"
type input "M"
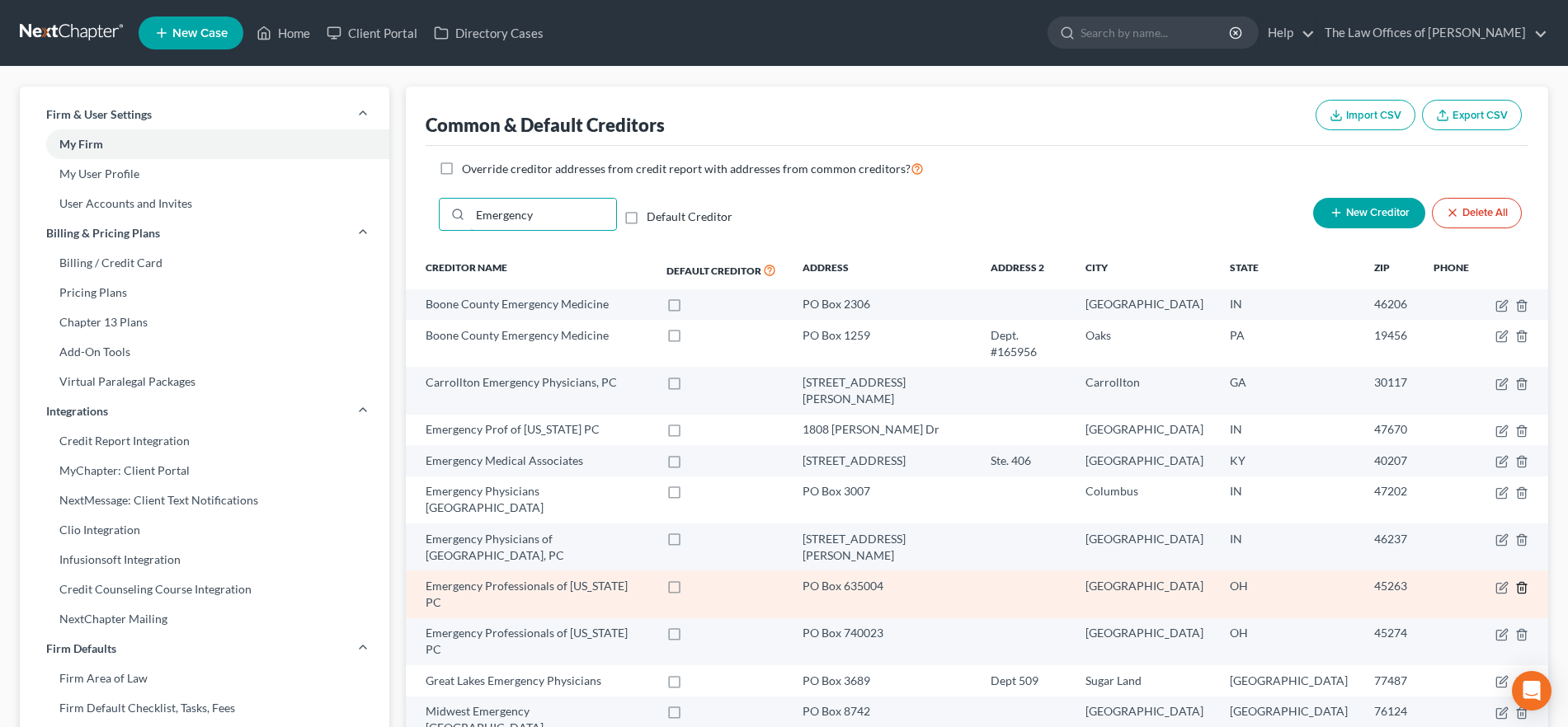
type input "Emergency"
click at [1523, 587] on line "button" at bounding box center [1523, 588] width 0 height 3
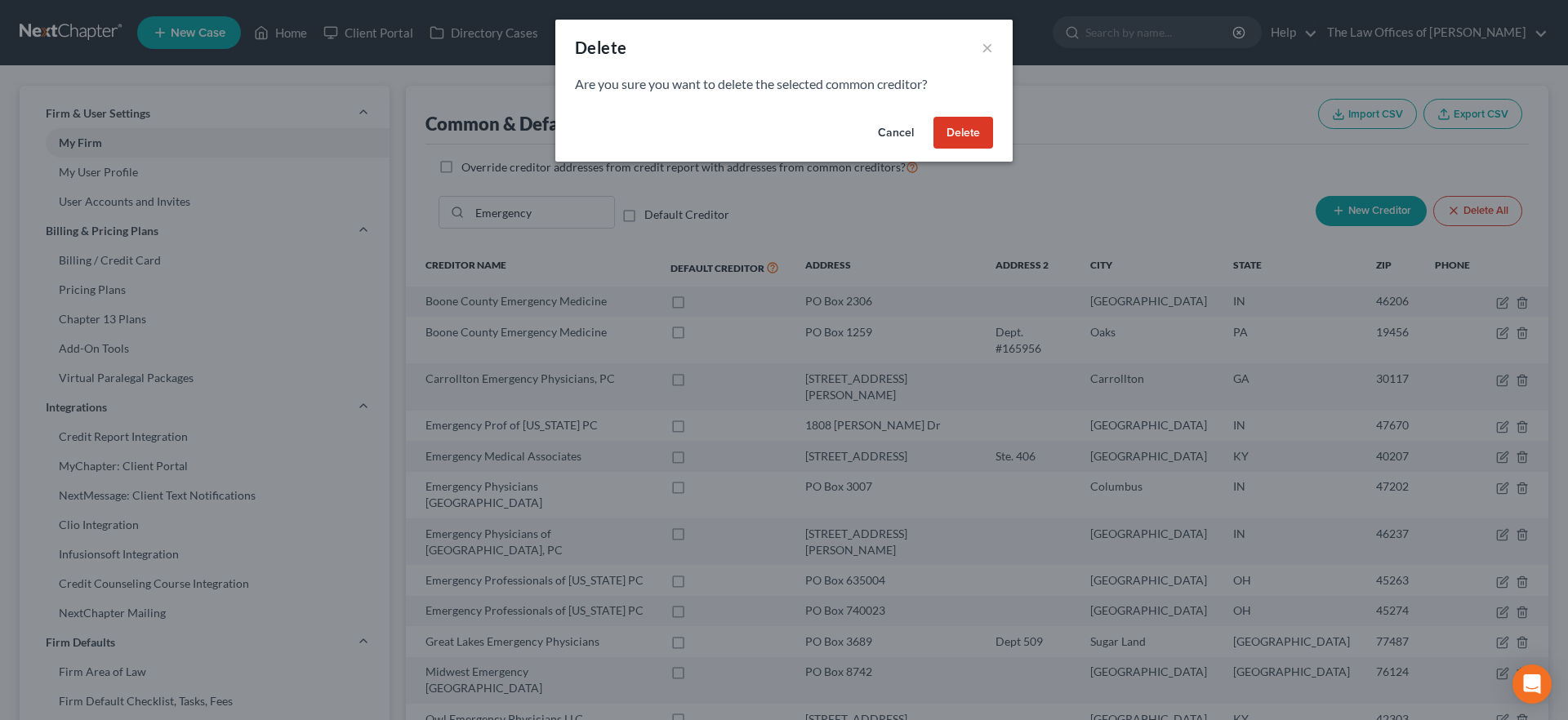
click at [965, 124] on button "Delete" at bounding box center [963, 133] width 60 height 32
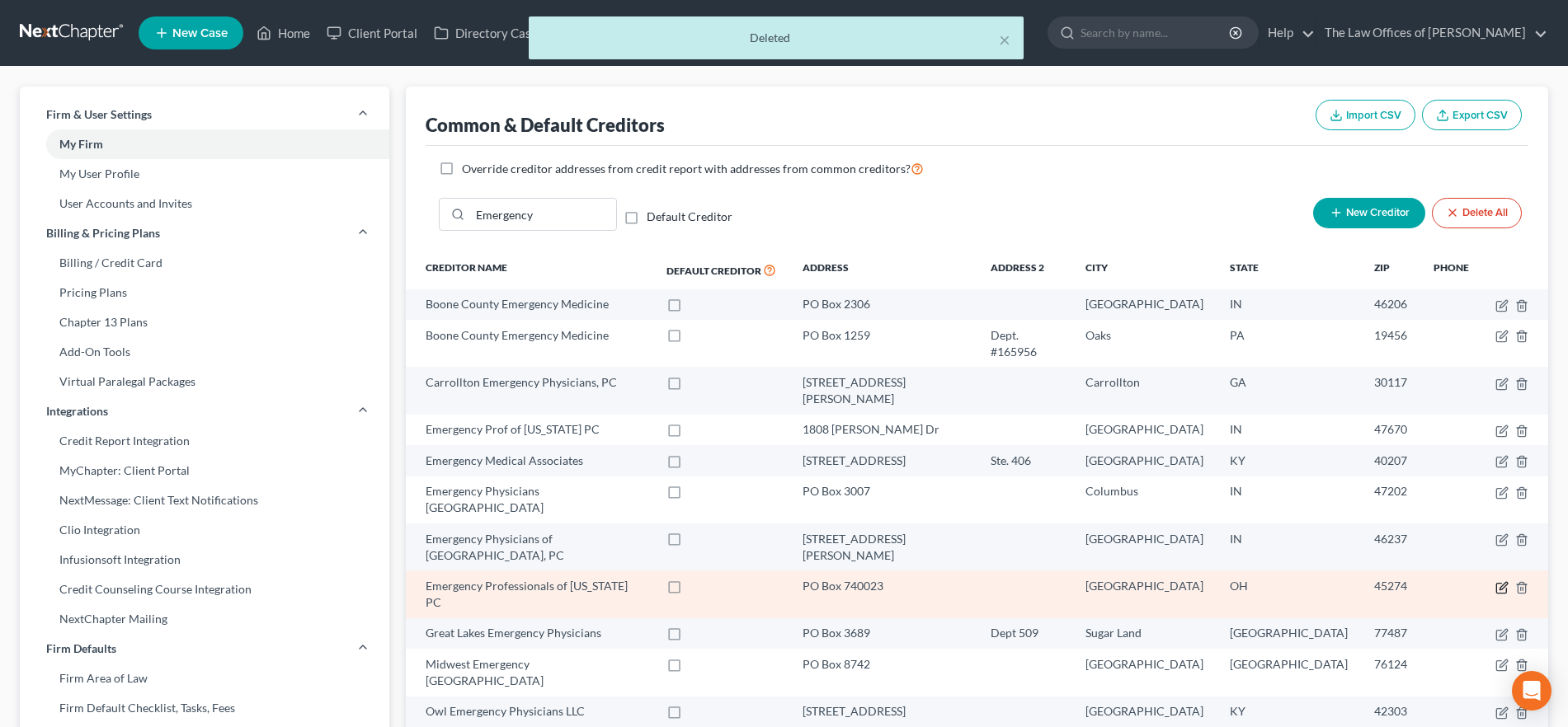
click at [1499, 581] on icon "button" at bounding box center [1503, 588] width 13 height 13
select select "36"
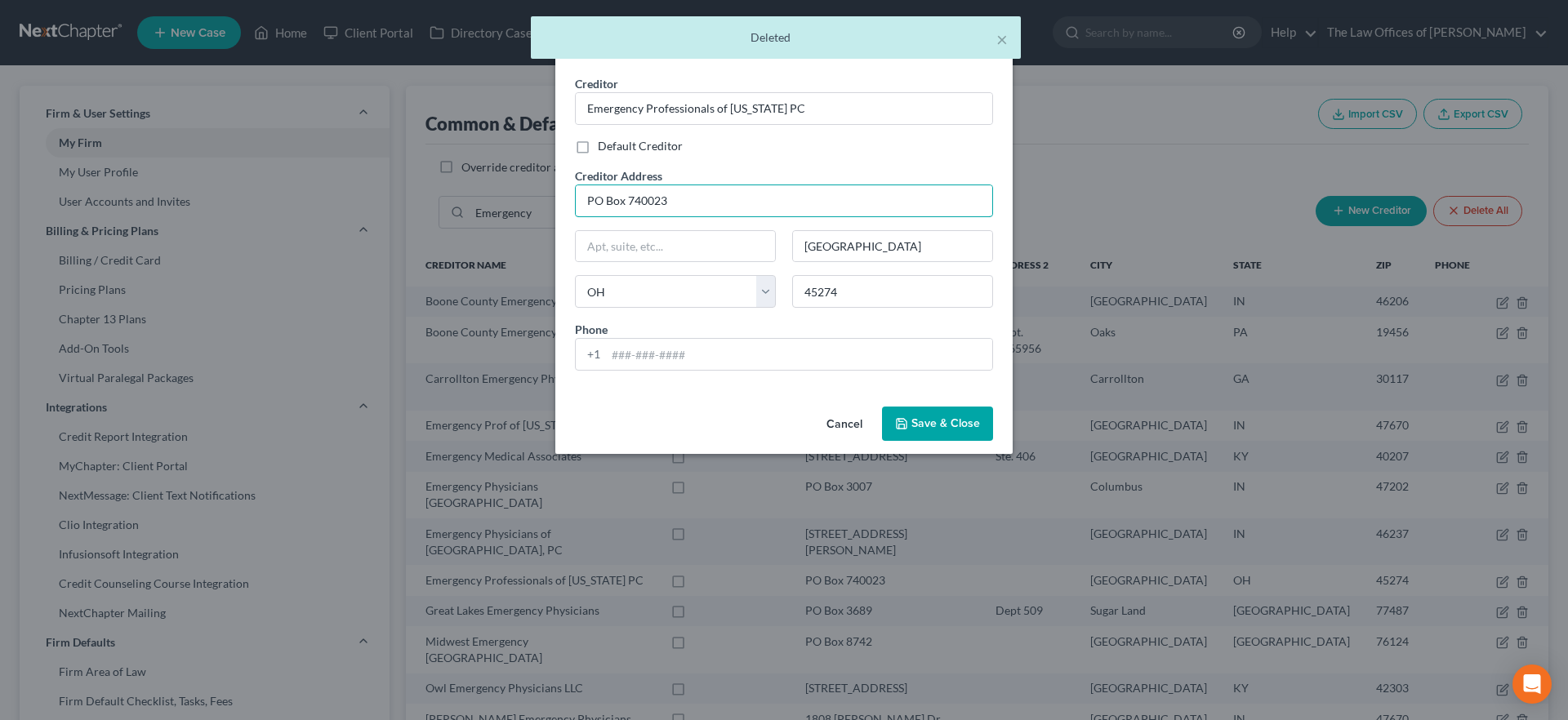
drag, startPoint x: 720, startPoint y: 205, endPoint x: 507, endPoint y: 201, distance: 213.0
click at [507, 201] on div "Edit Common Creditor × Creditor * Emergency Professionals of [US_STATE] PC Defa…" at bounding box center [784, 360] width 1568 height 720
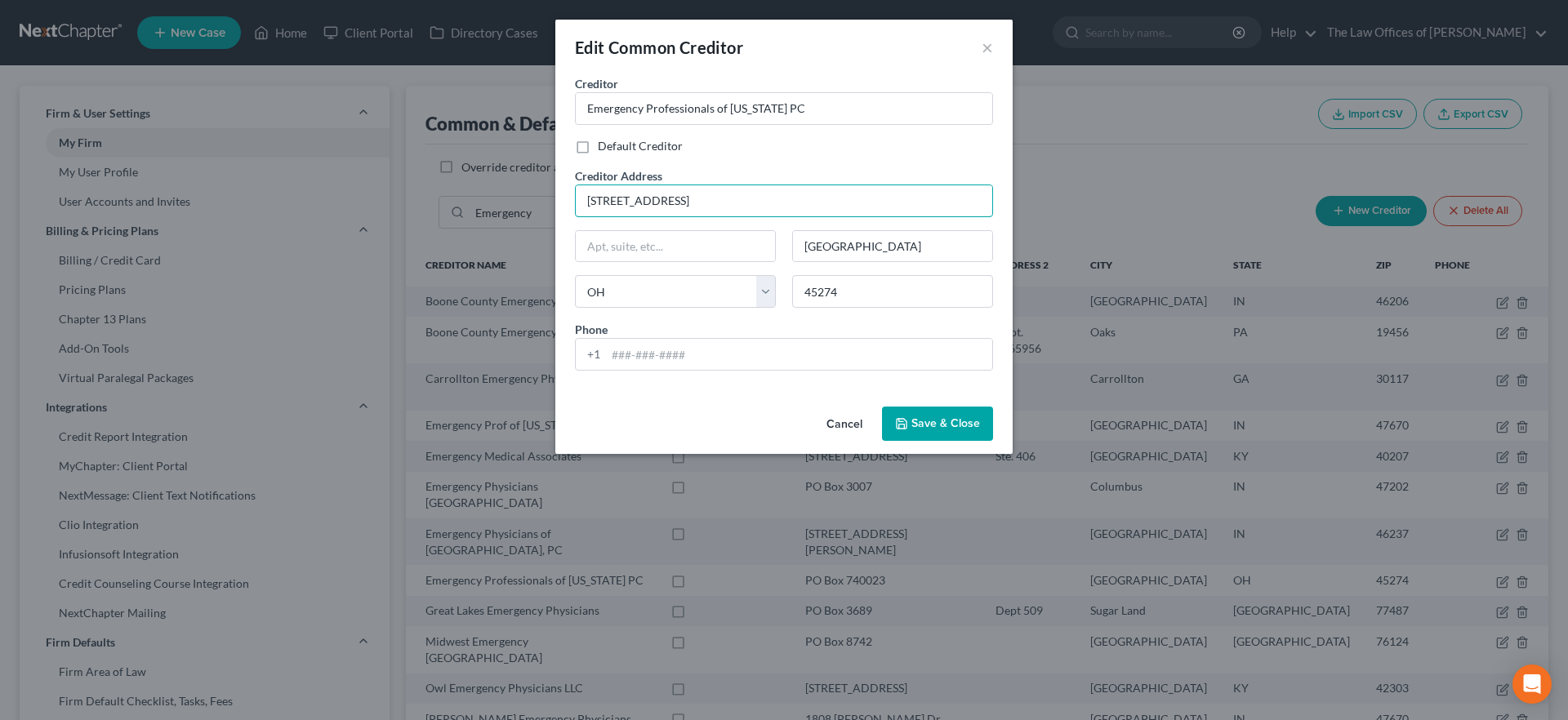
type input "[STREET_ADDRESS]"
type input "Suite 203"
click at [831, 305] on input "45274" at bounding box center [893, 291] width 201 height 32
type input "37919"
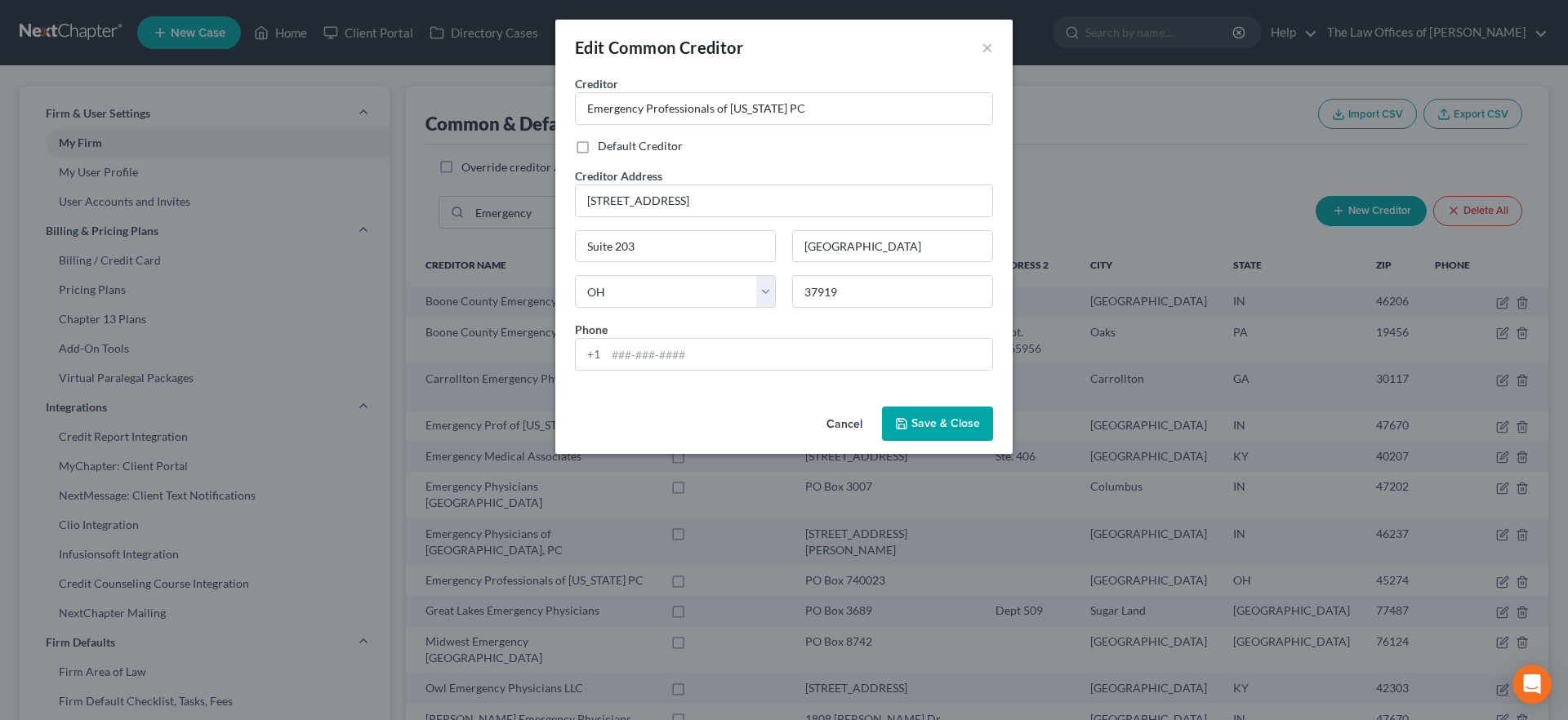
click at [810, 321] on div "Phone +1" at bounding box center [784, 345] width 434 height 50
type input "[GEOGRAPHIC_DATA]"
select select "44"
click at [950, 413] on button "Save & Close" at bounding box center [937, 424] width 111 height 34
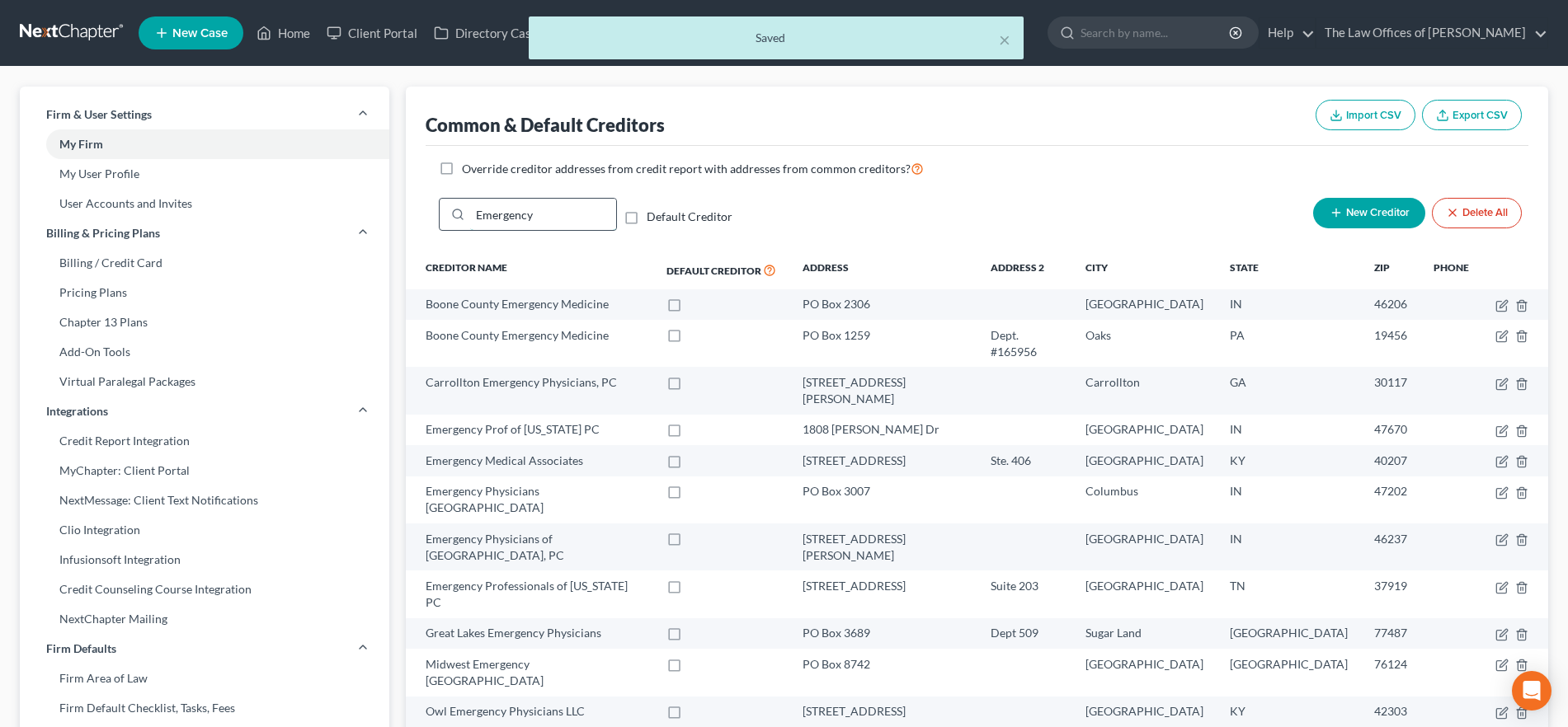
drag, startPoint x: 578, startPoint y: 219, endPoint x: 465, endPoint y: 217, distance: 113.0
click at [465, 217] on div "Emergency" at bounding box center [528, 215] width 178 height 33
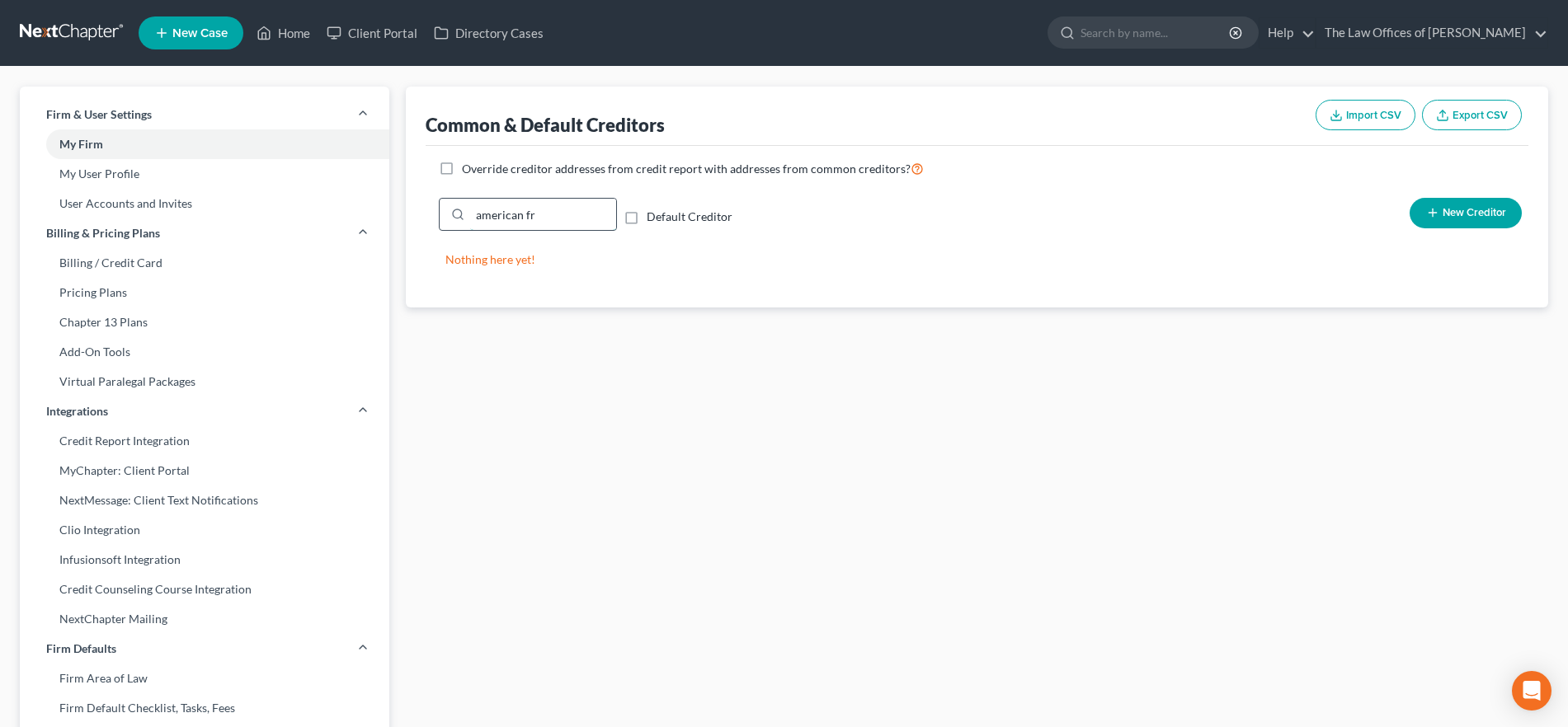
click at [450, 229] on div "american fr" at bounding box center [528, 215] width 178 height 33
type input "a"
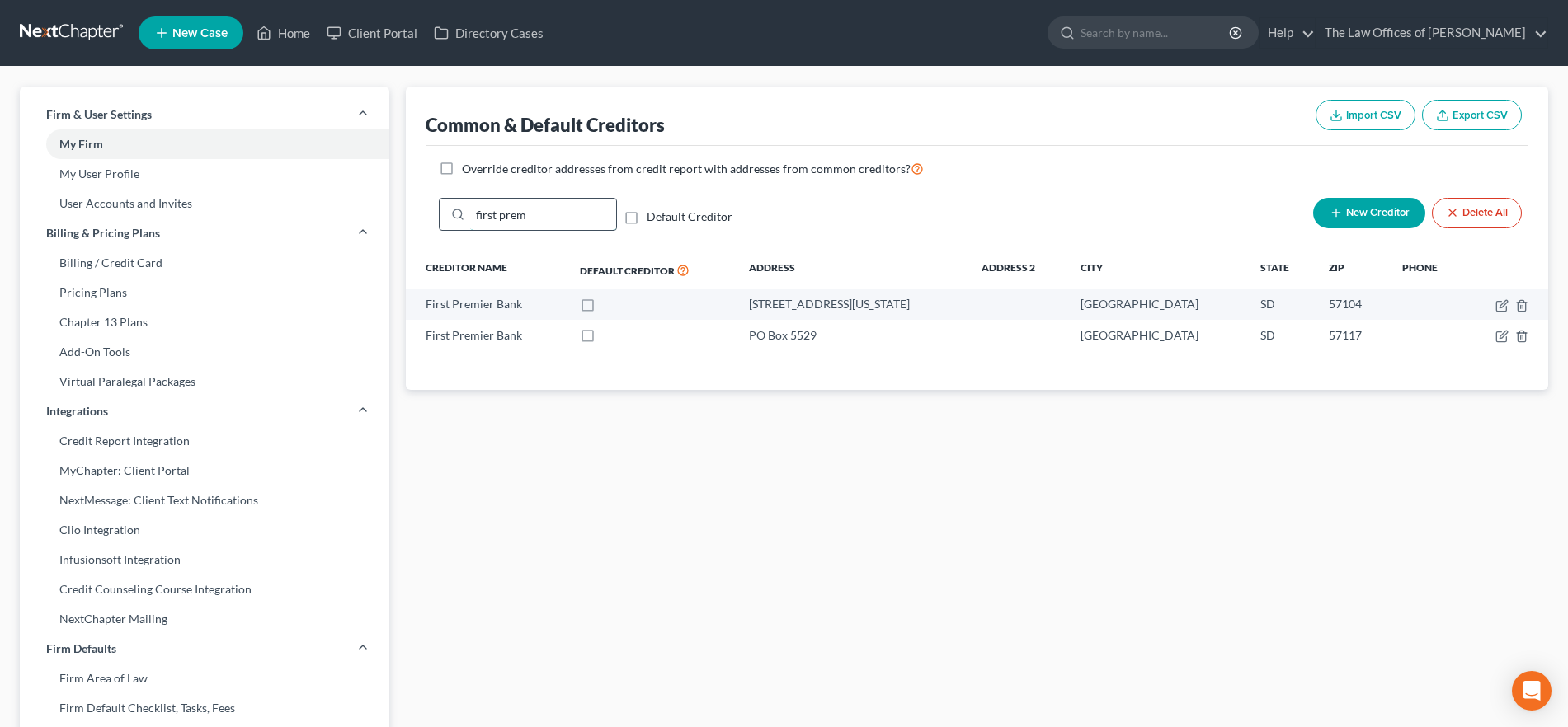
drag, startPoint x: 540, startPoint y: 215, endPoint x: 459, endPoint y: 215, distance: 81.0
click at [459, 215] on div "first prem" at bounding box center [528, 215] width 178 height 33
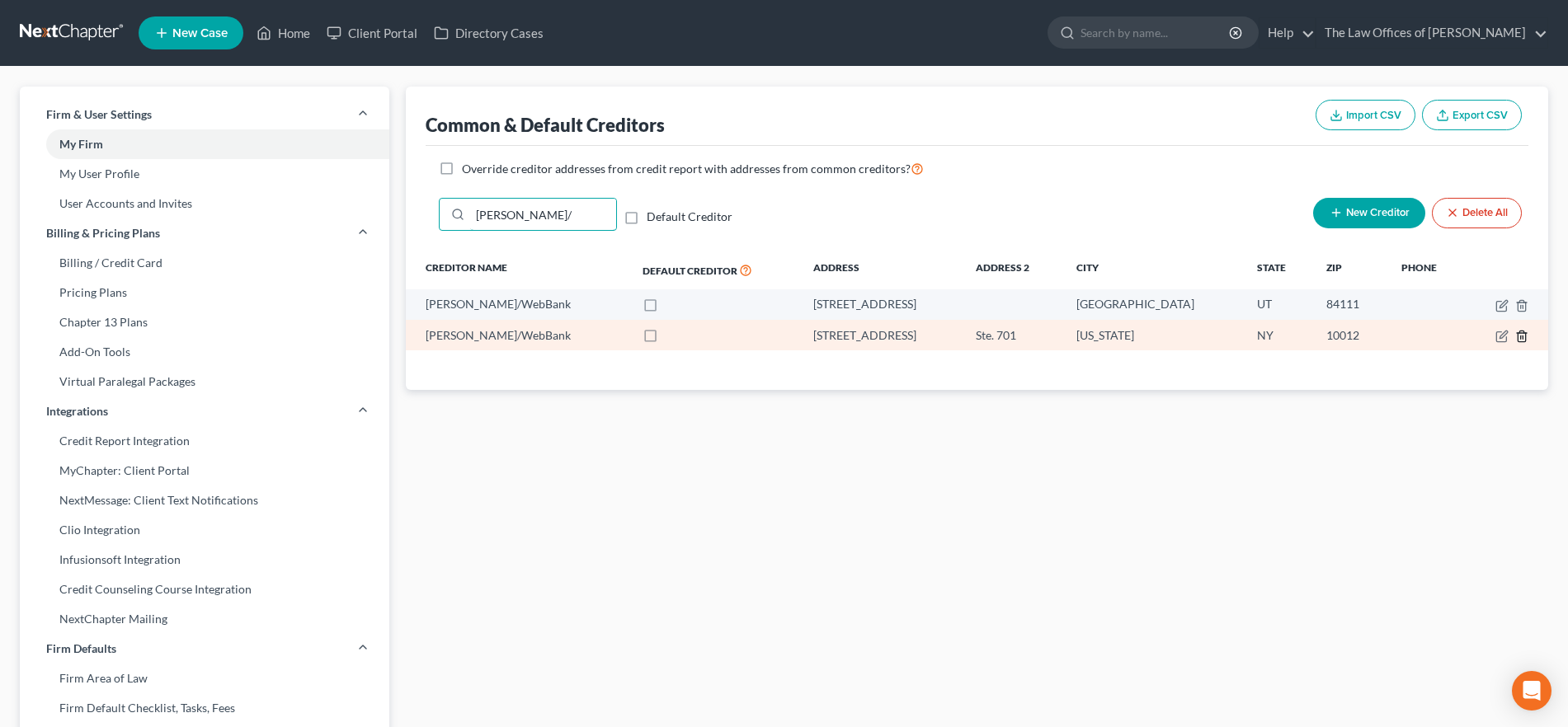
type input "[PERSON_NAME]/"
click at [1519, 336] on icon "button" at bounding box center [1522, 335] width 8 height 11
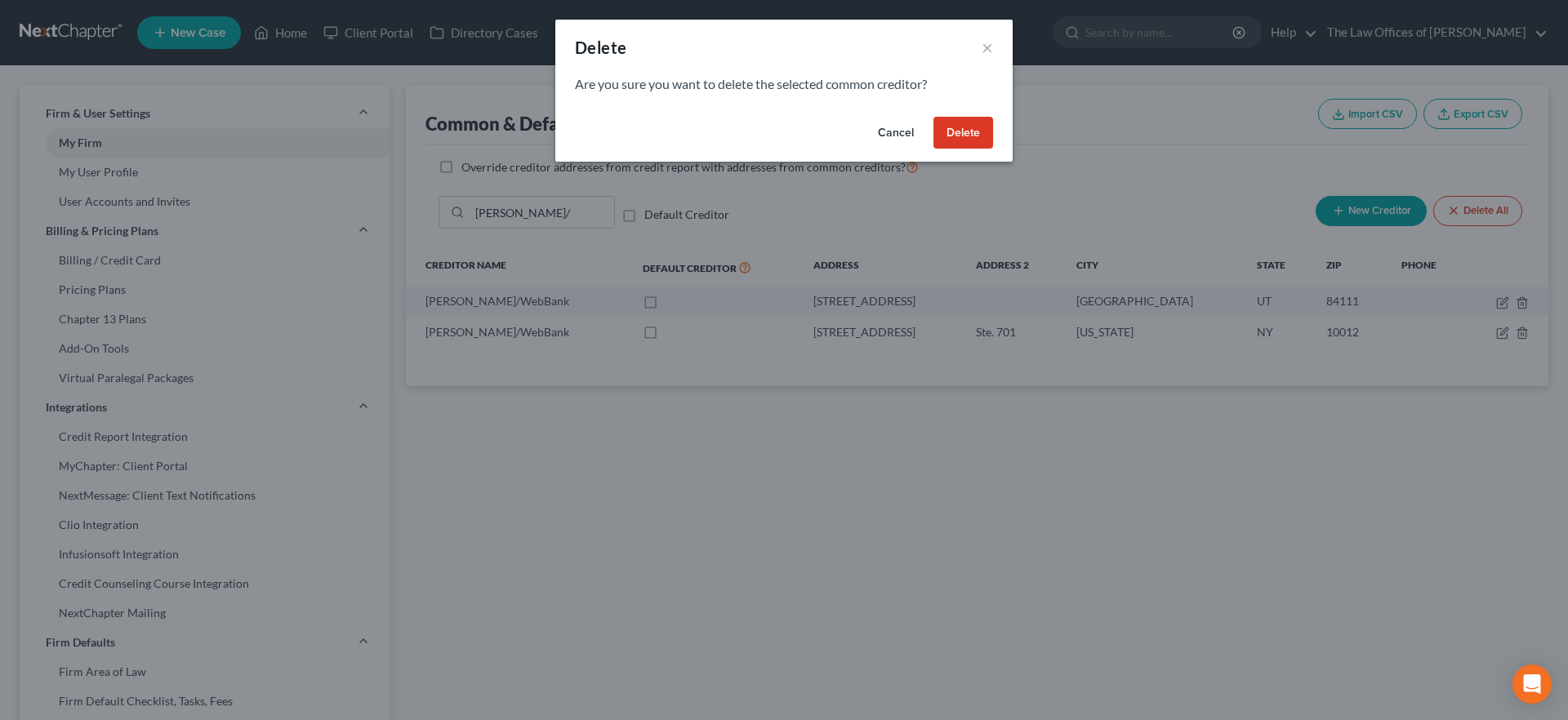
click at [972, 131] on button "Delete" at bounding box center [963, 133] width 60 height 32
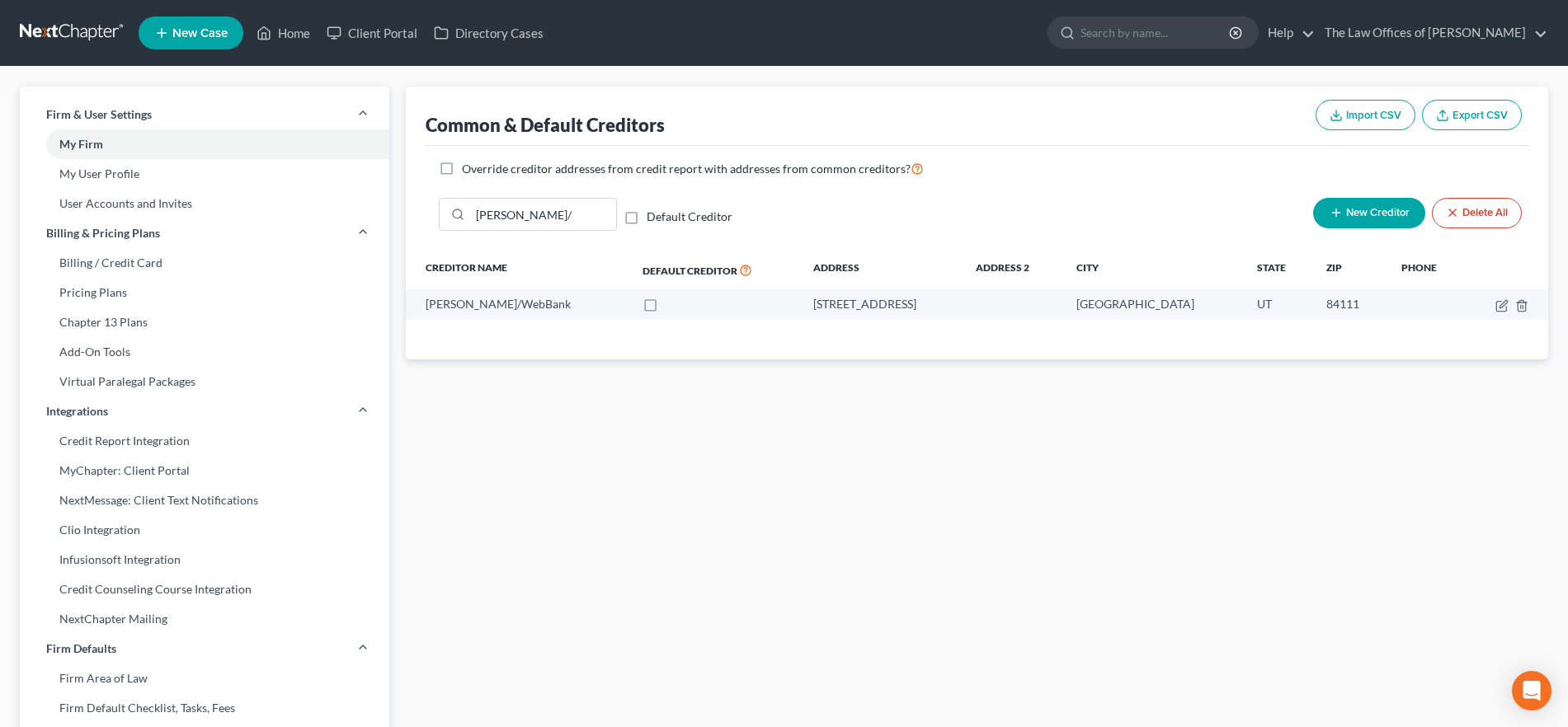
scroll to position [3, 0]
